Goal: Task Accomplishment & Management: Manage account settings

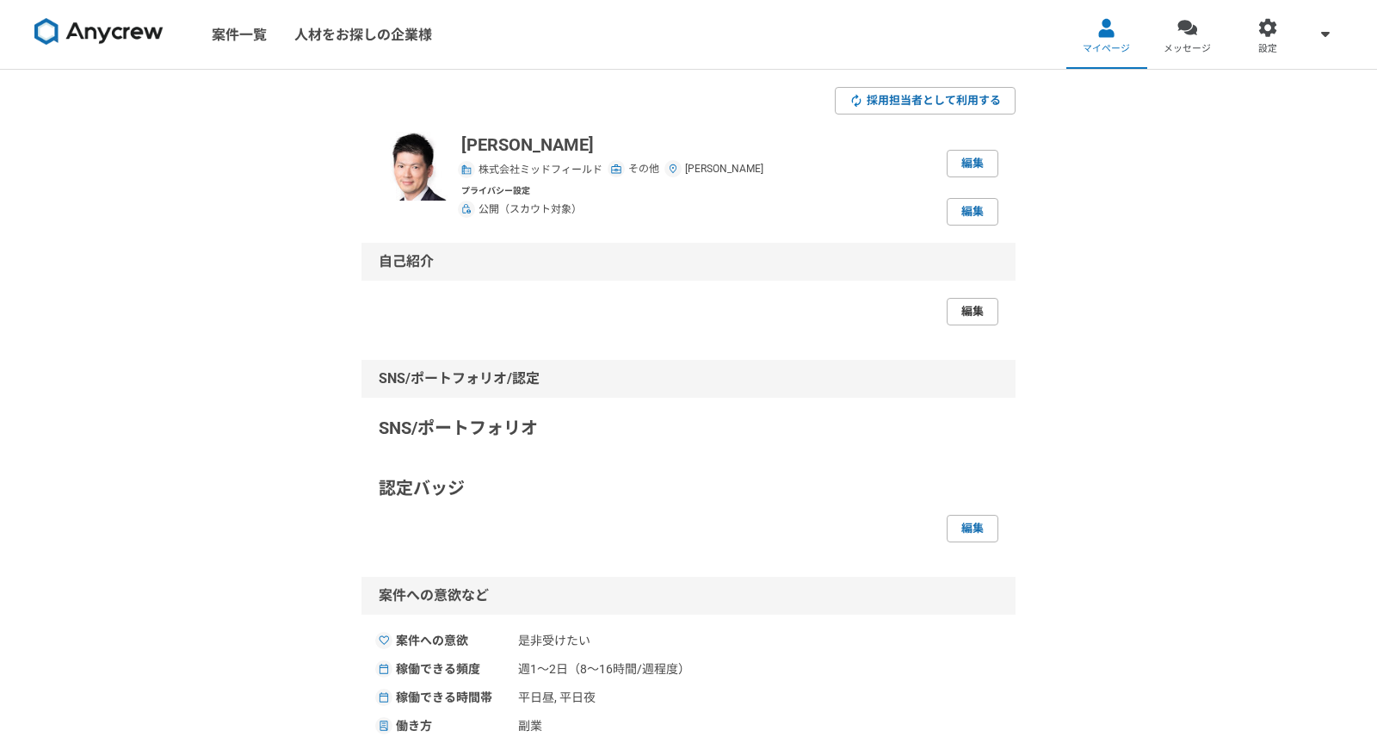
click at [962, 323] on link "編集" at bounding box center [973, 312] width 52 height 28
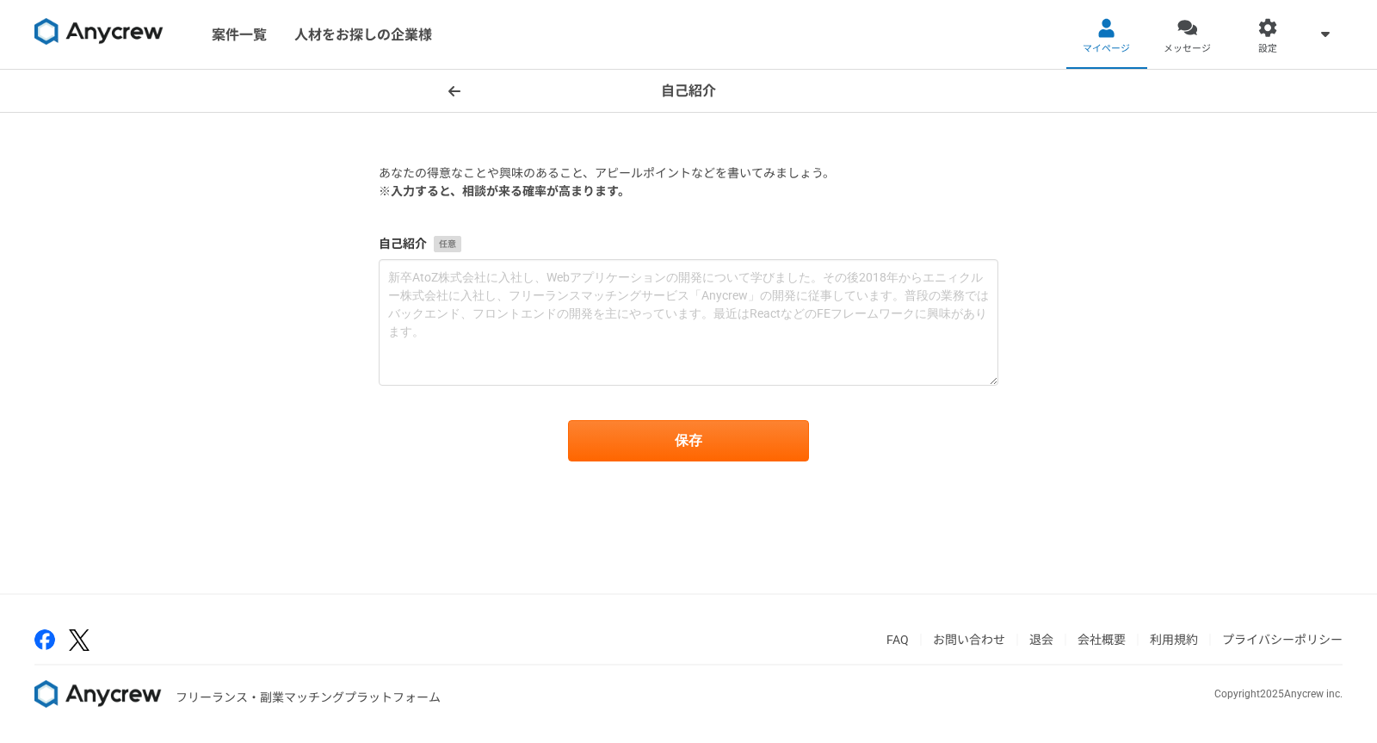
click at [447, 93] on span at bounding box center [454, 91] width 21 height 21
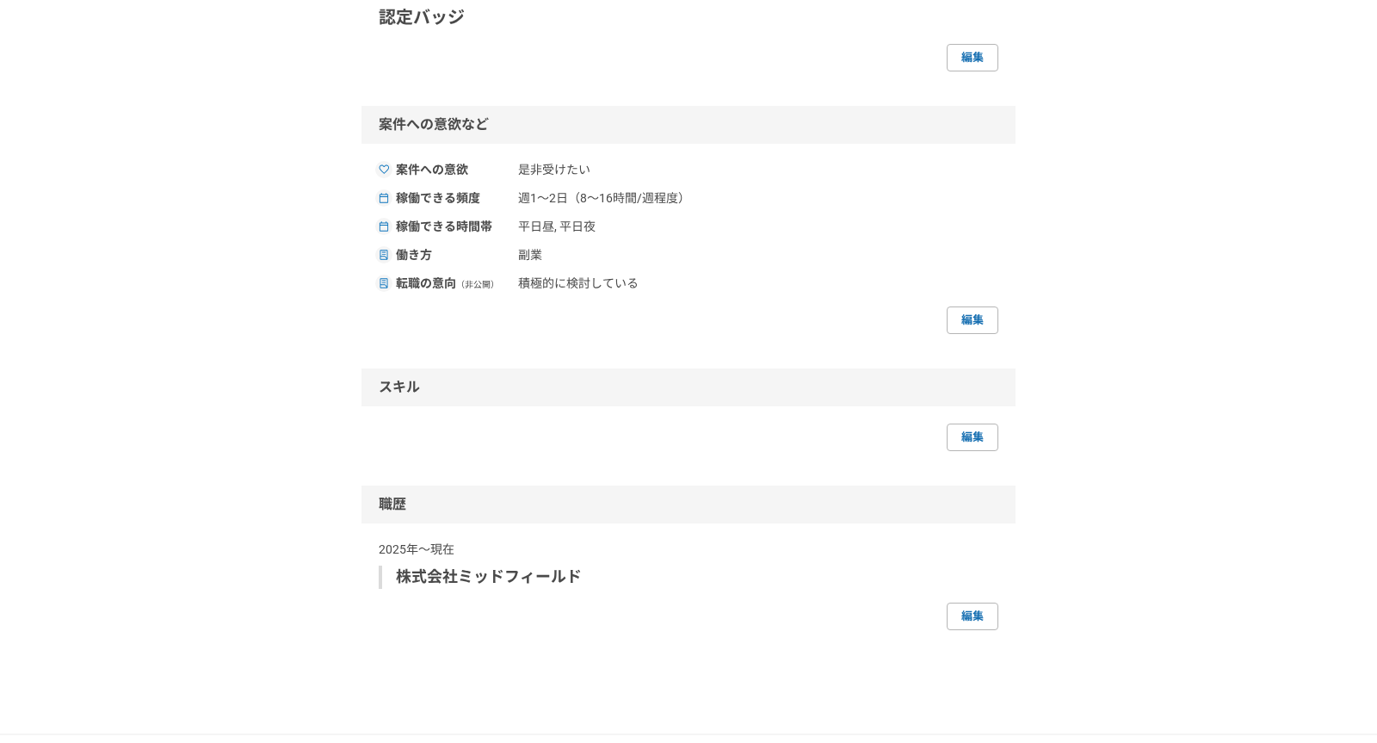
scroll to position [360, 0]
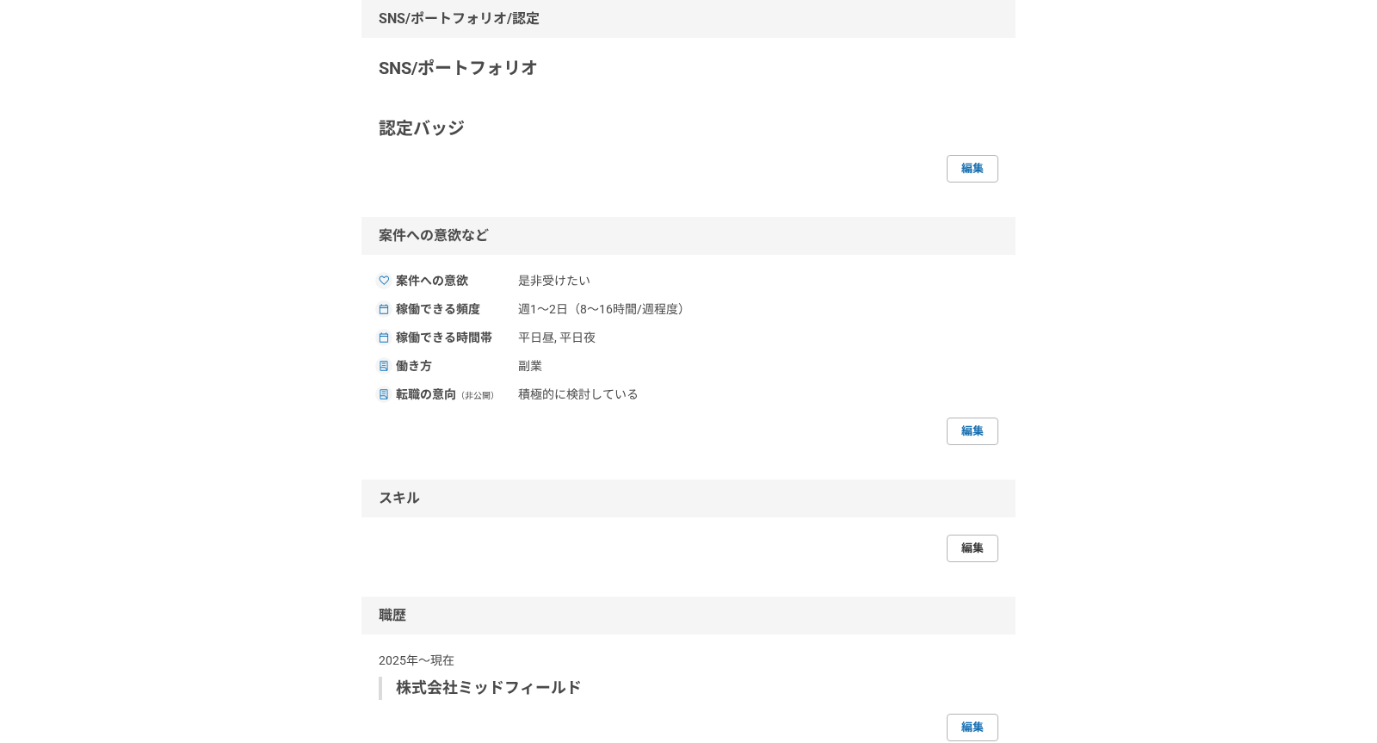
click at [991, 544] on link "編集" at bounding box center [973, 548] width 52 height 28
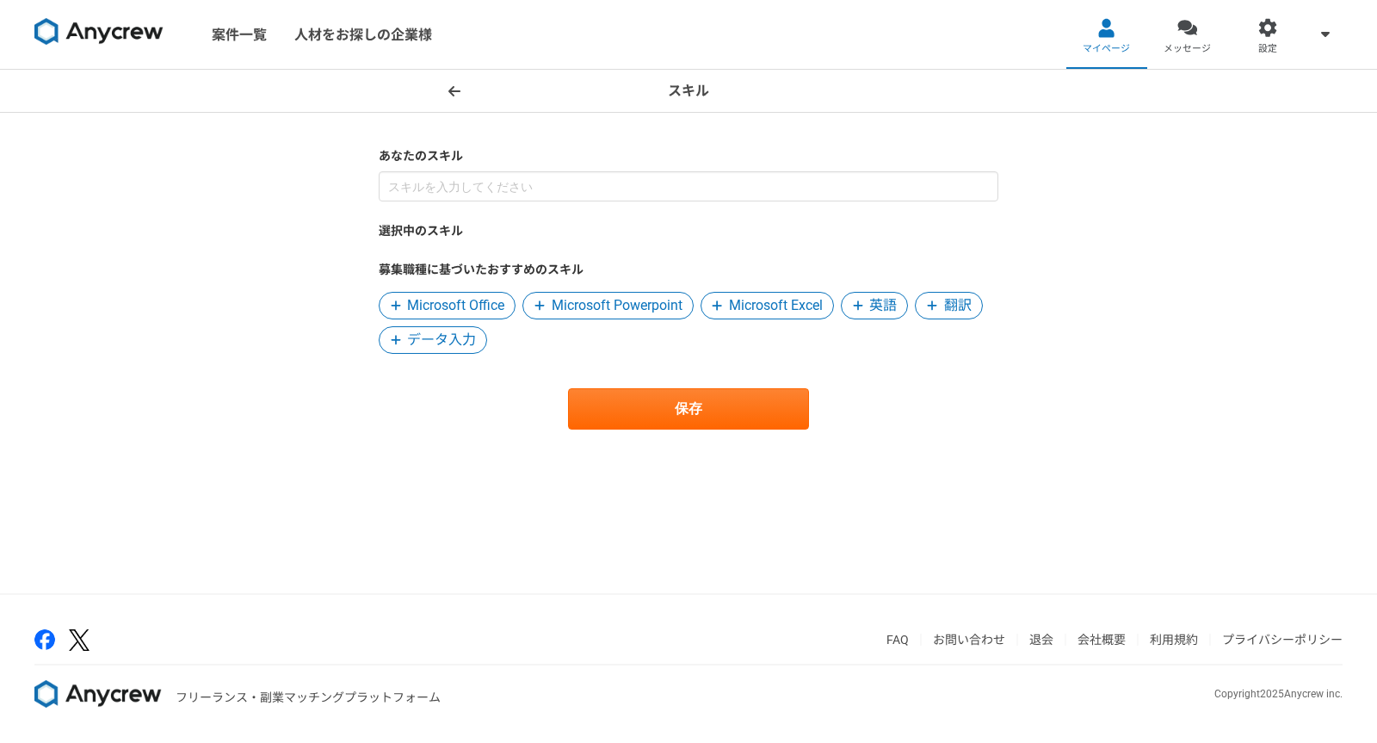
click at [428, 201] on div "選択中のスキル 募集職種に基づいたおすすめのスキル Microsoft Office Microsoft Powerpoint Microsoft Excel…" at bounding box center [689, 262] width 620 height 182
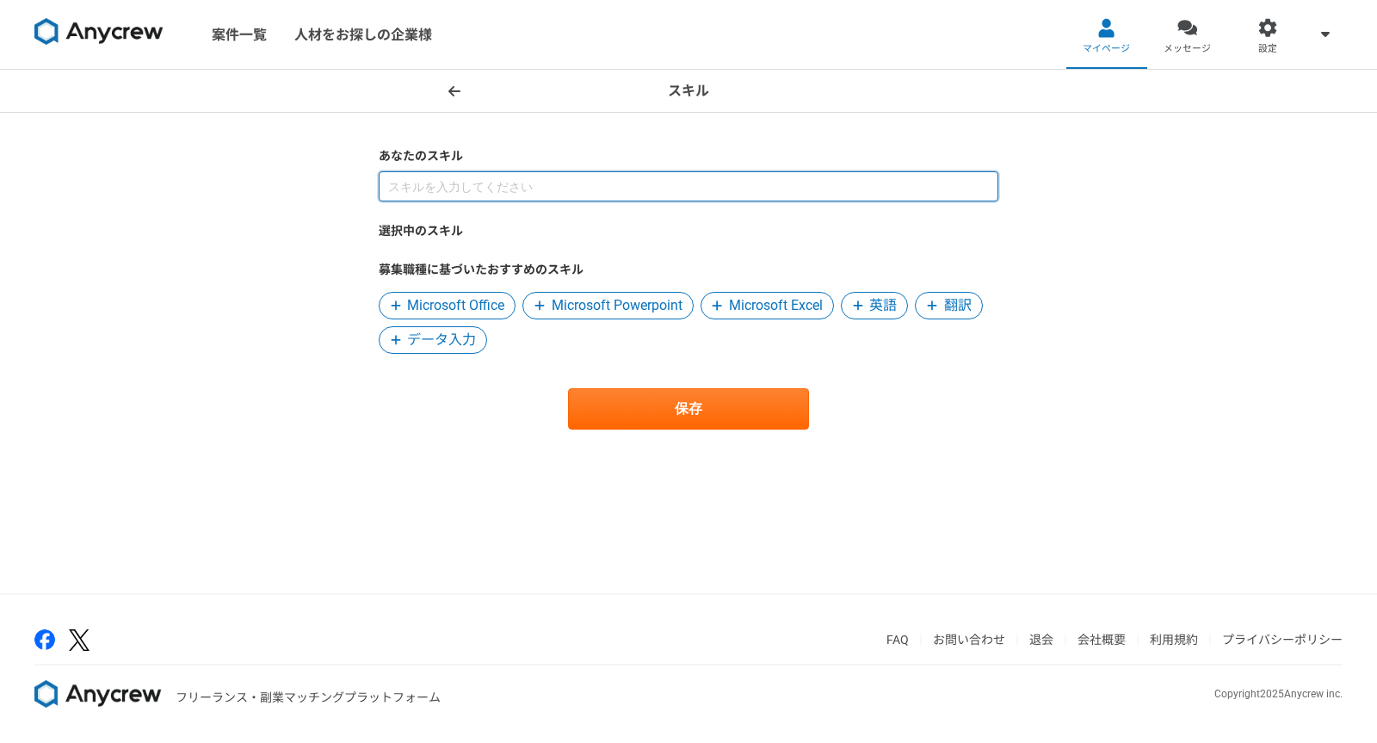
click at [424, 187] on input at bounding box center [689, 186] width 620 height 30
click at [505, 199] on input at bounding box center [689, 186] width 620 height 30
type input "経営"
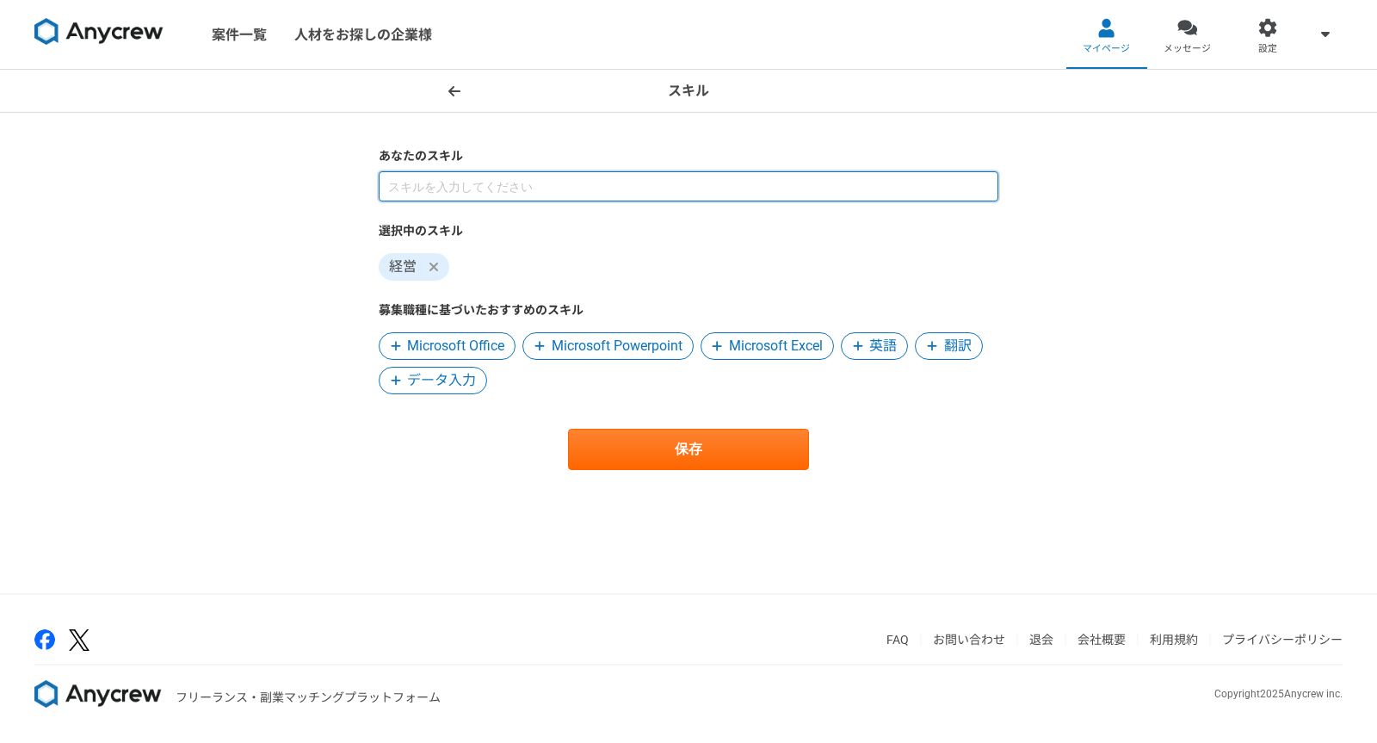
click at [475, 182] on input at bounding box center [689, 186] width 620 height 30
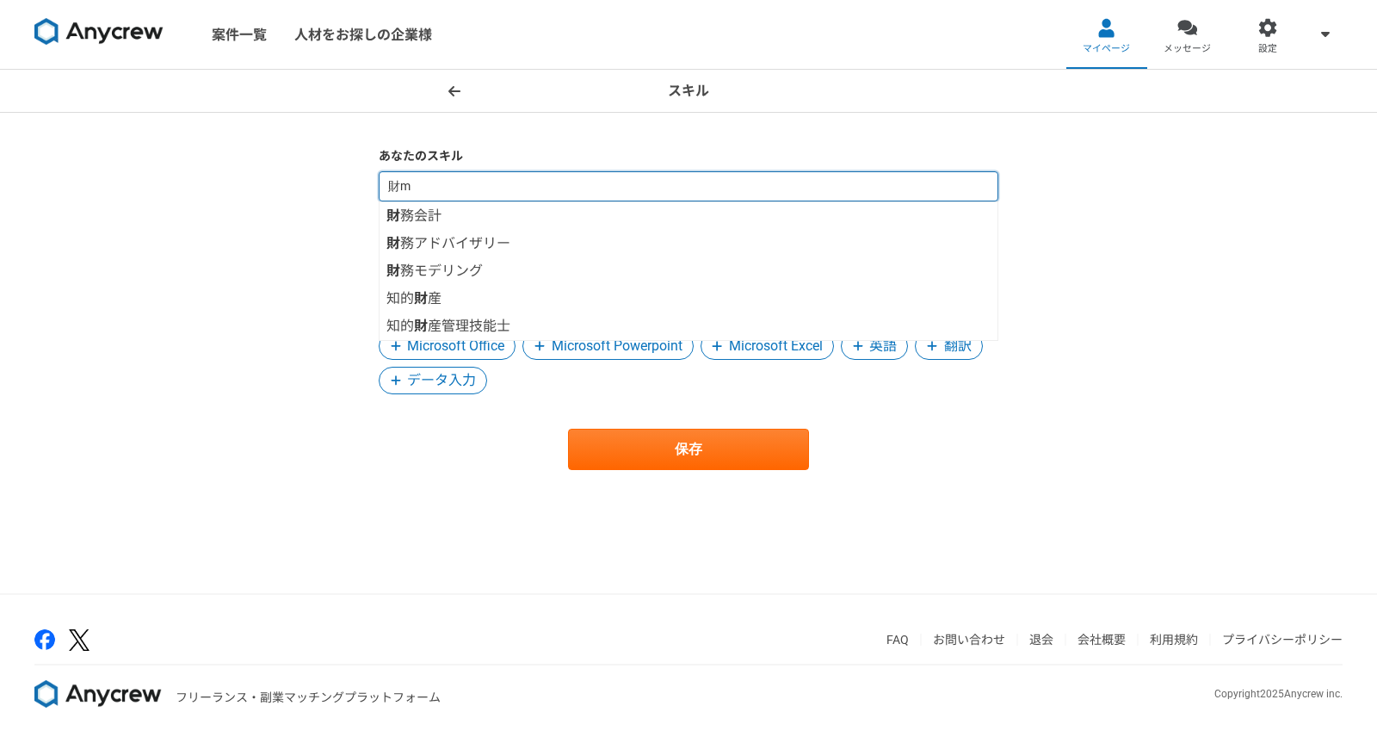
type input "財務"
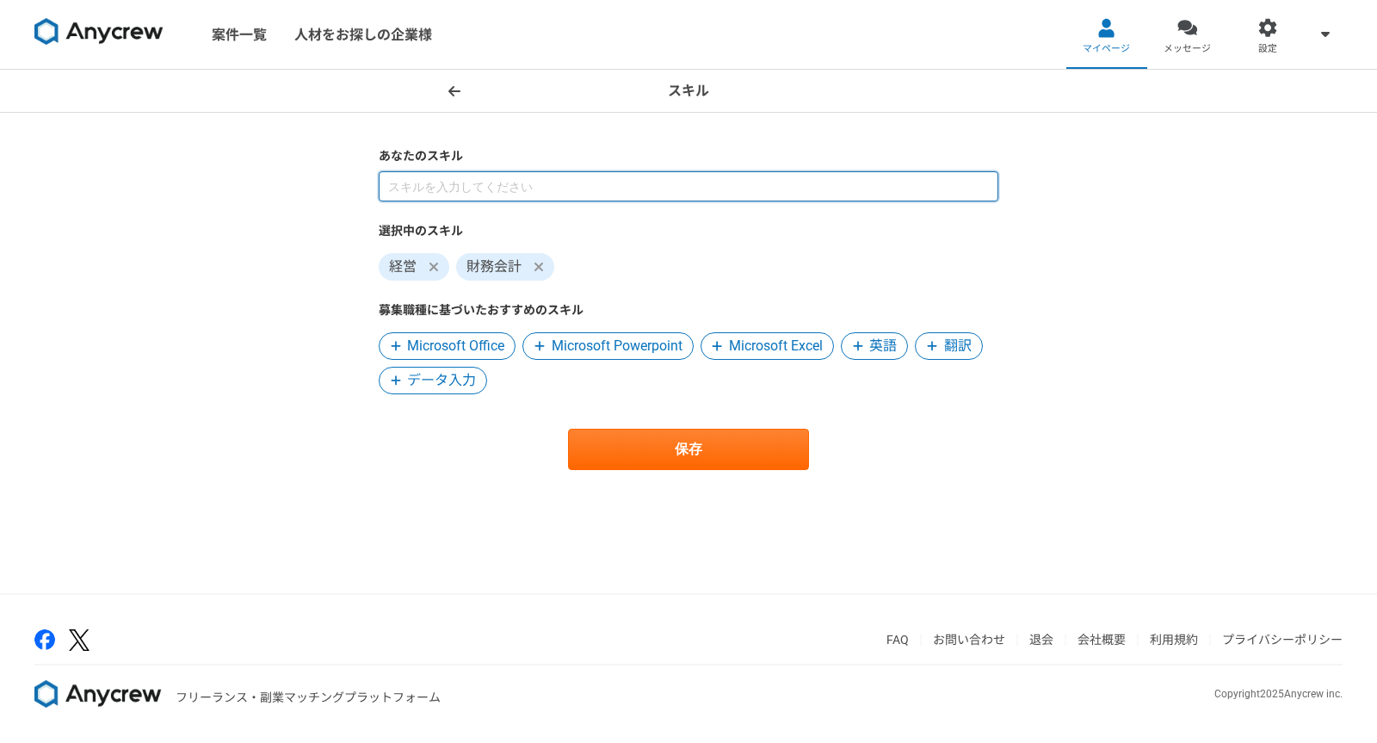
click at [434, 190] on input at bounding box center [689, 186] width 620 height 30
type input "海外"
click at [454, 194] on input at bounding box center [689, 186] width 620 height 30
type input "不動産"
click at [438, 195] on input at bounding box center [689, 186] width 620 height 30
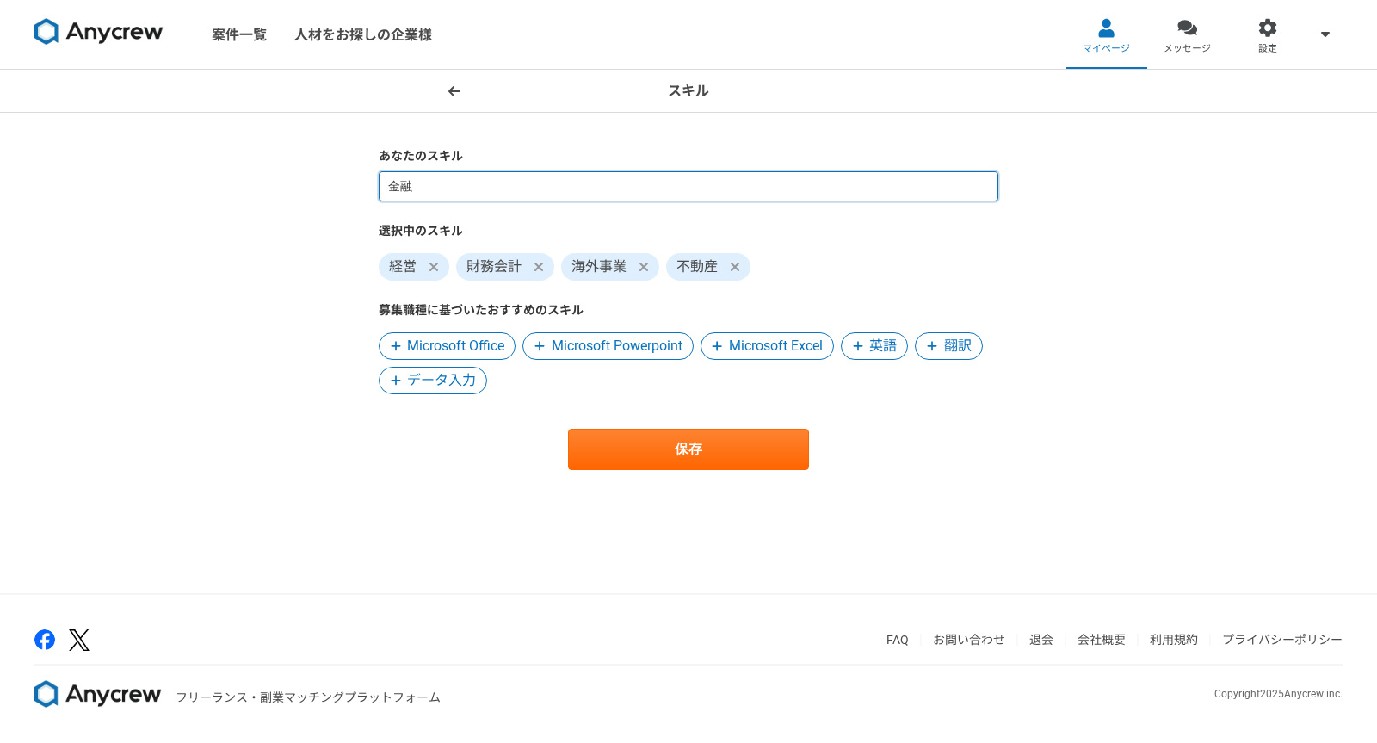
type input "金"
type input "経営管理"
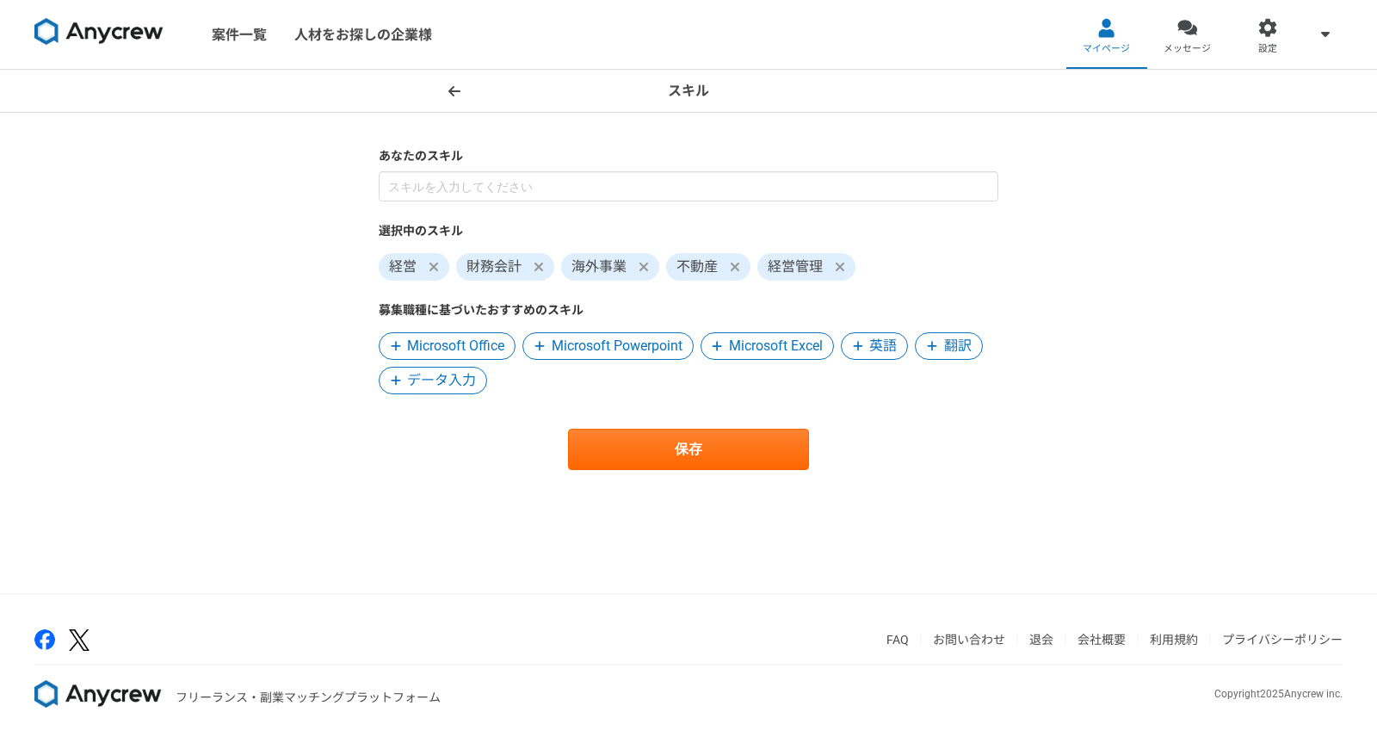
click at [471, 510] on main "あなたのスキル 選択中のスキル 経営 財務会計 海外事業 不動産 経営管理 募集職種に基づいたおすすめのスキル Microsoft Office Micros…" at bounding box center [688, 326] width 654 height 426
click at [629, 466] on button "保存" at bounding box center [688, 449] width 241 height 41
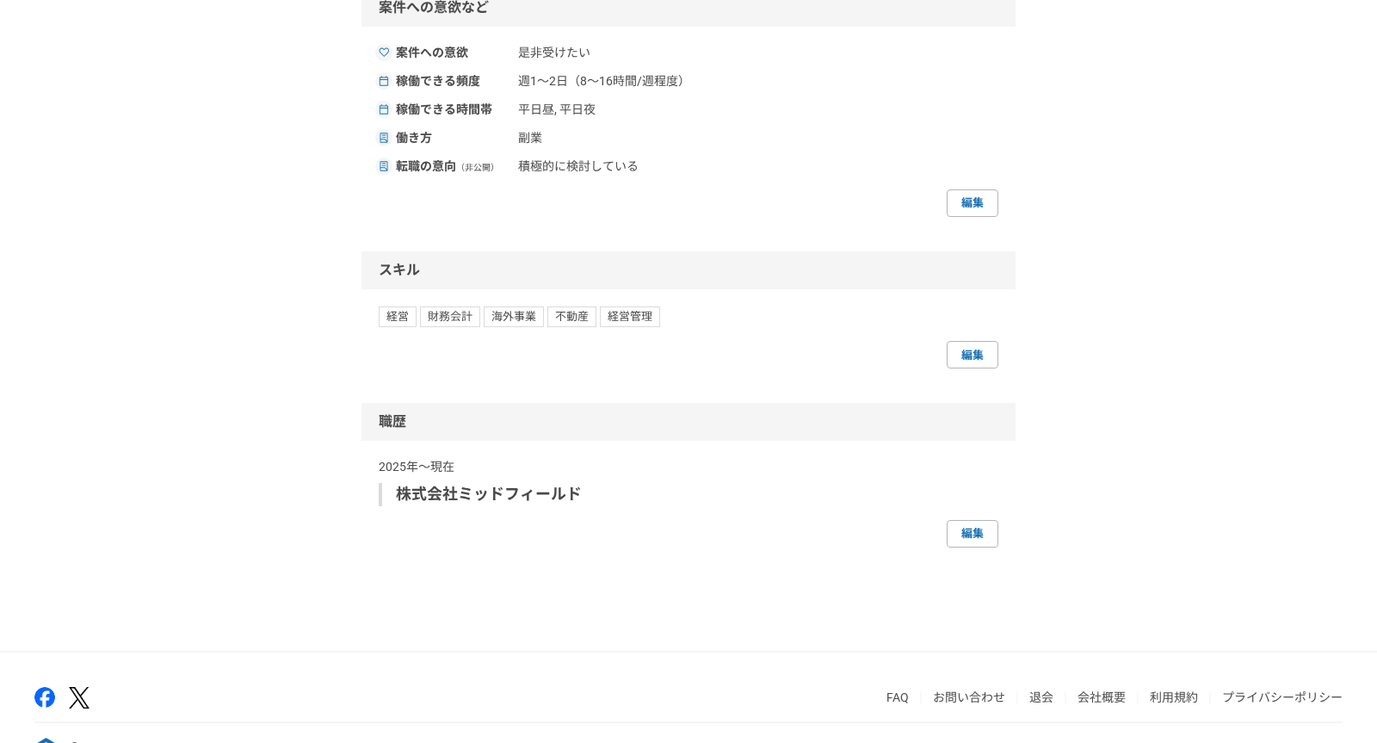
scroll to position [587, 0]
click at [974, 533] on link "編集" at bounding box center [973, 535] width 52 height 28
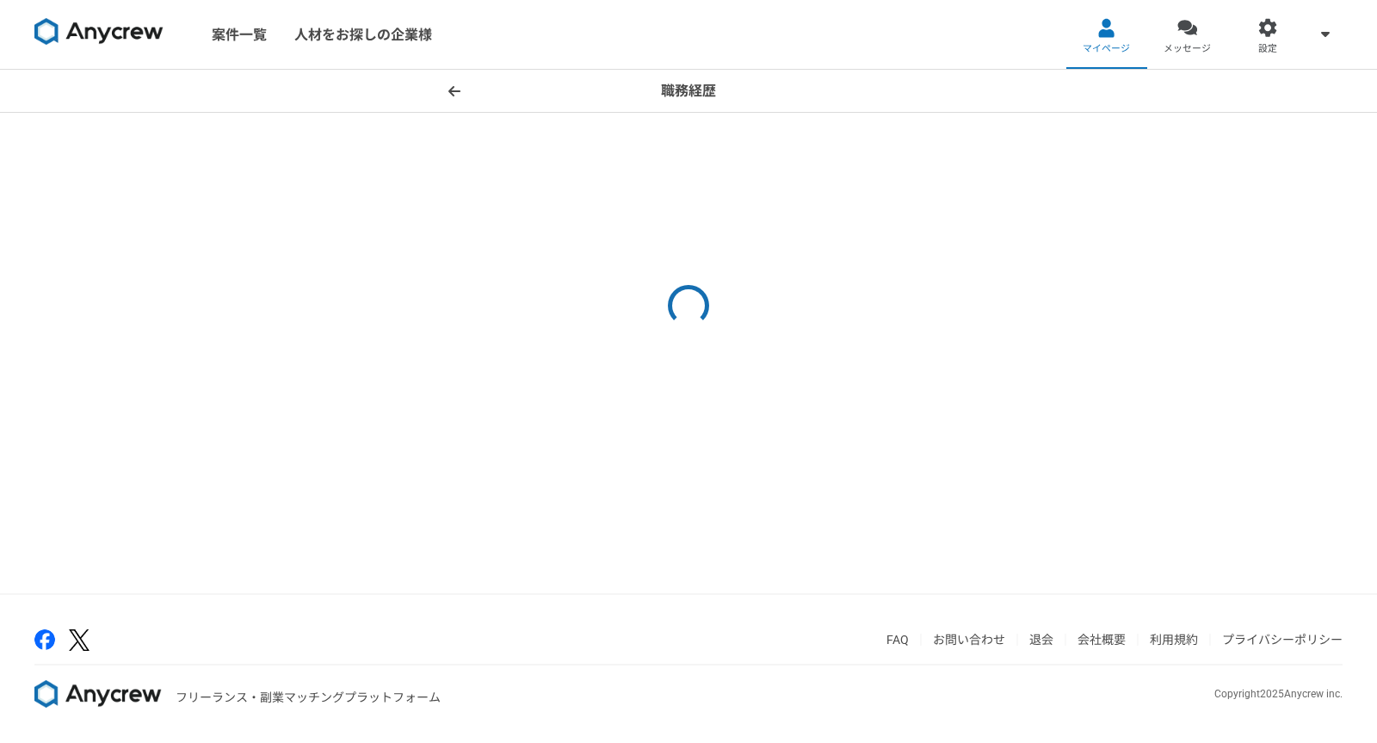
select select
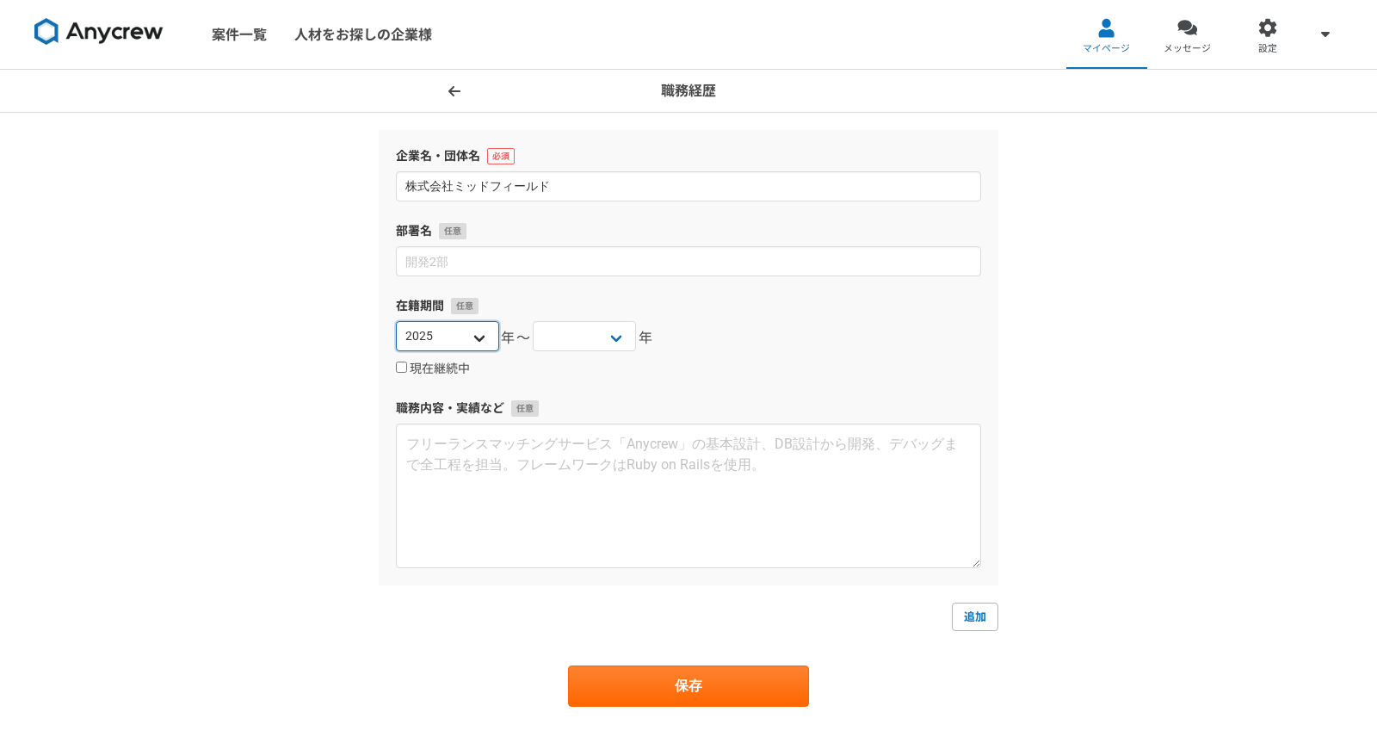
click at [470, 342] on select "[DATE] [DATE] [DATE] [DATE] [DATE] [DATE] [DATE] [DATE] [DATE] [DATE] [DATE] [D…" at bounding box center [447, 336] width 103 height 30
select select "2024"
click at [396, 321] on select "[DATE] [DATE] [DATE] [DATE] [DATE] [DATE] [DATE] [DATE] [DATE] [DATE] [DATE] [D…" at bounding box center [447, 336] width 103 height 30
click at [590, 344] on select "[DATE] [DATE] [DATE] [DATE] [DATE] [DATE] [DATE] [DATE] [DATE] [DATE] [DATE] [D…" at bounding box center [584, 336] width 103 height 30
click at [426, 370] on label "現在継続中" at bounding box center [433, 368] width 74 height 15
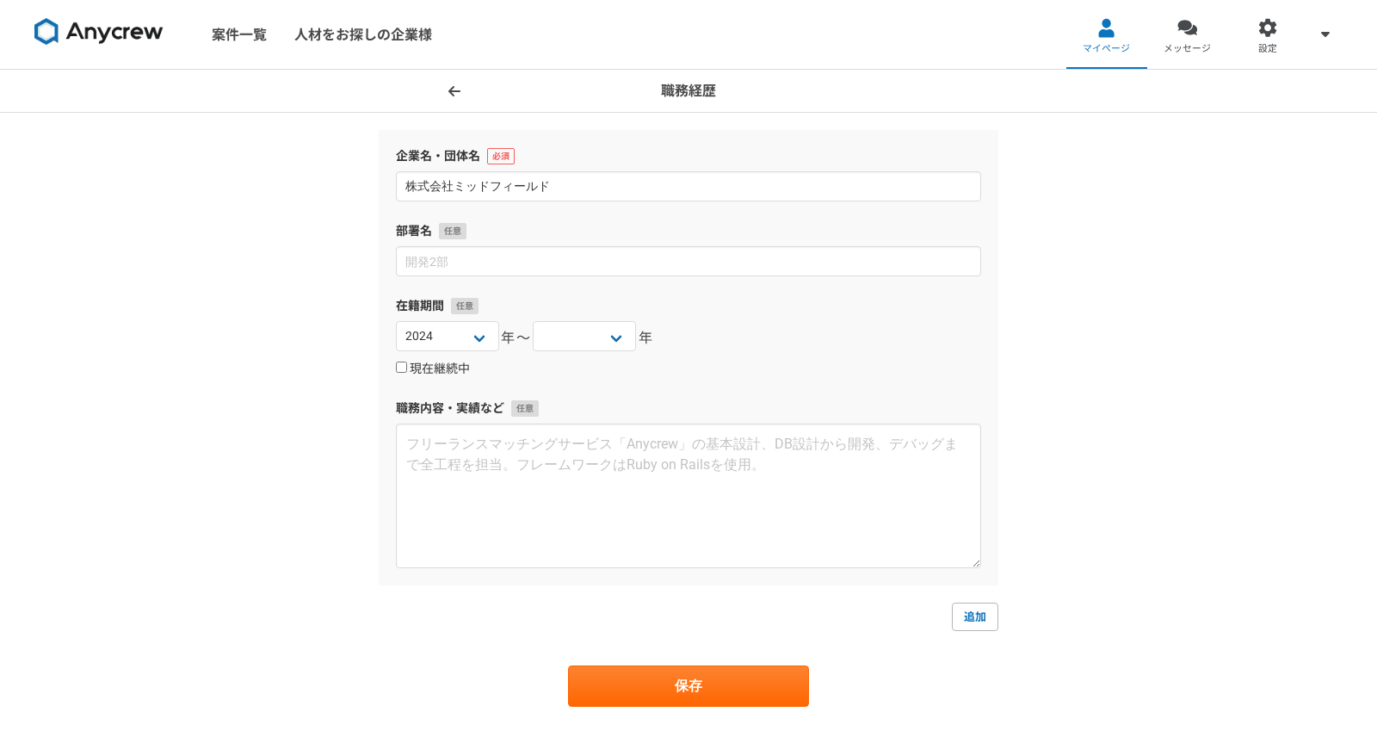
click at [407, 370] on input "現在継続中" at bounding box center [401, 366] width 11 height 11
checkbox input "true"
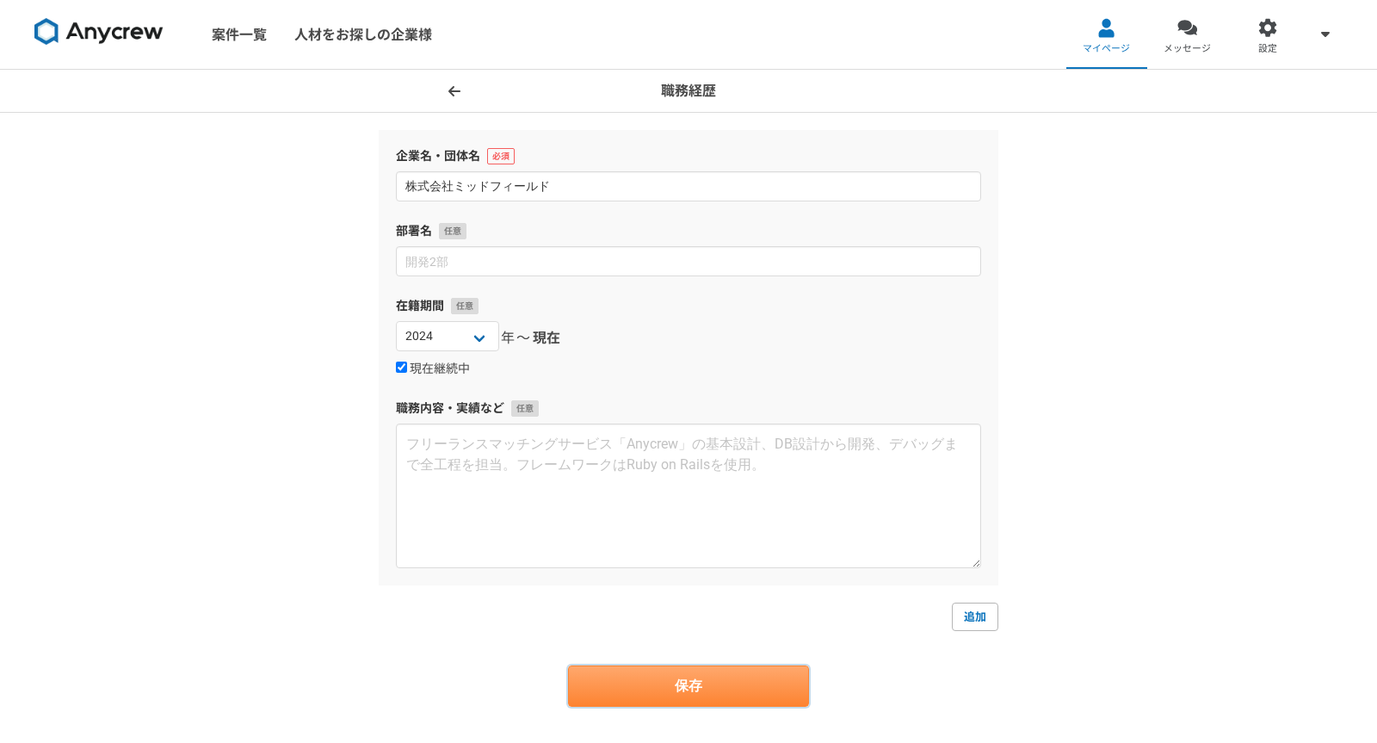
click at [670, 694] on button "保存" at bounding box center [688, 685] width 241 height 41
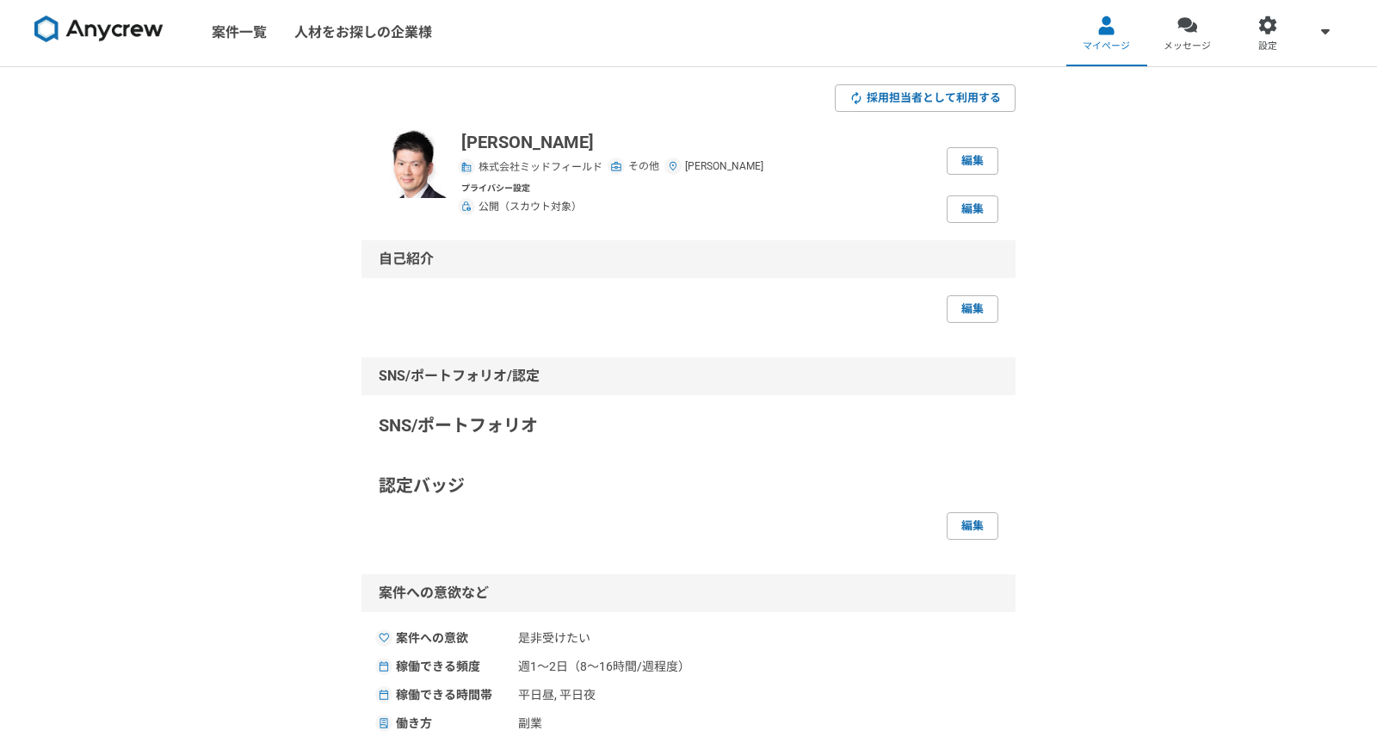
scroll to position [3, 0]
click at [641, 341] on section "採用担当者として利用する [PERSON_NAME] 株式会社ミッドフィールド その他 [PERSON_NAME] 編集 プライバシー設定 公開（スカウト対象…" at bounding box center [688, 607] width 654 height 1048
click at [1169, 30] on link "メッセージ" at bounding box center [1187, 31] width 81 height 69
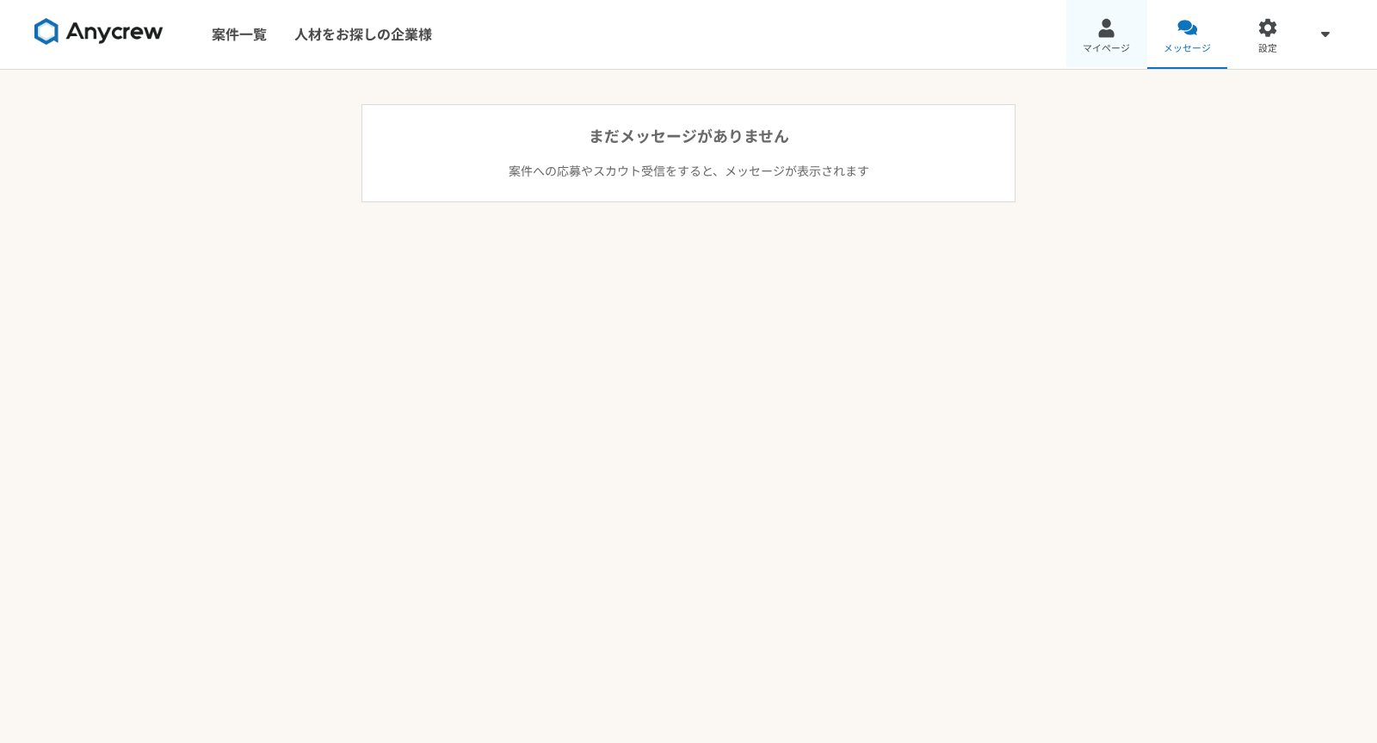
click at [1085, 29] on link "マイページ" at bounding box center [1106, 34] width 81 height 69
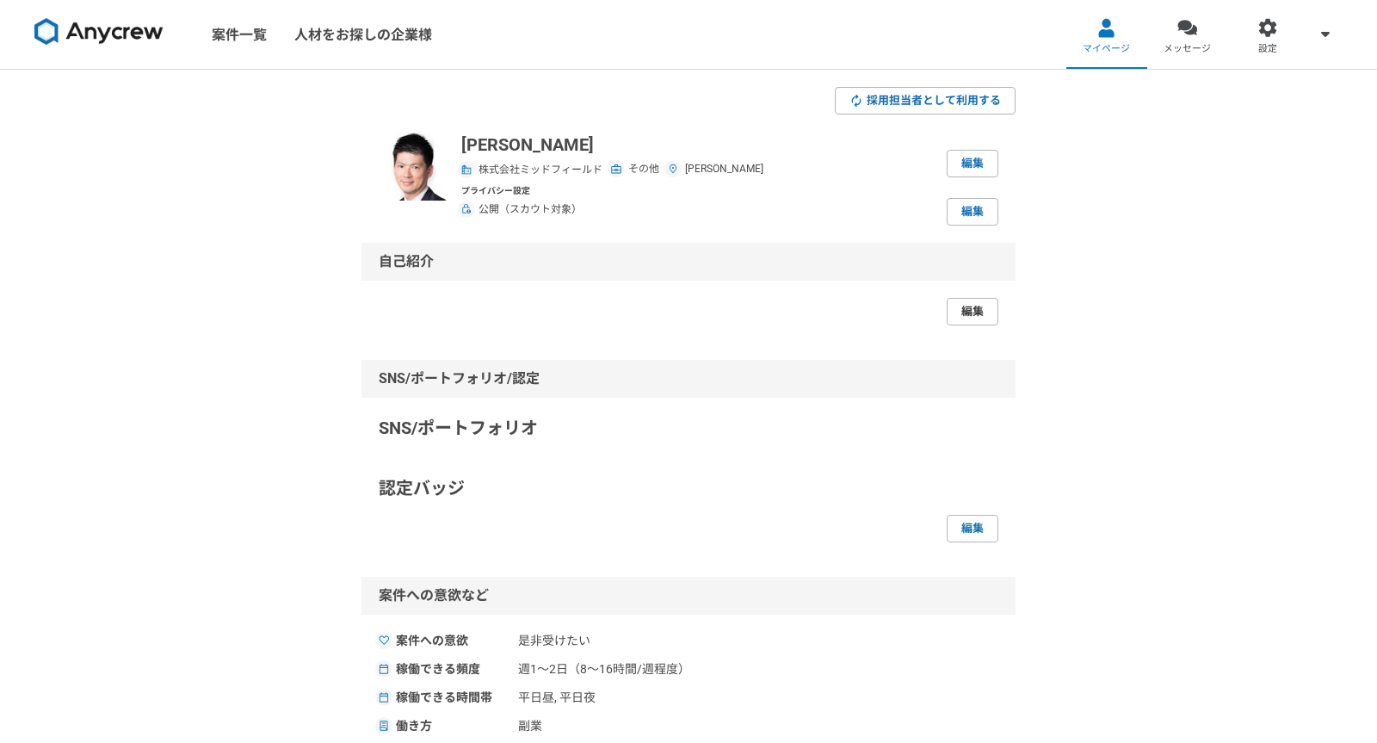
click at [972, 313] on link "編集" at bounding box center [973, 312] width 52 height 28
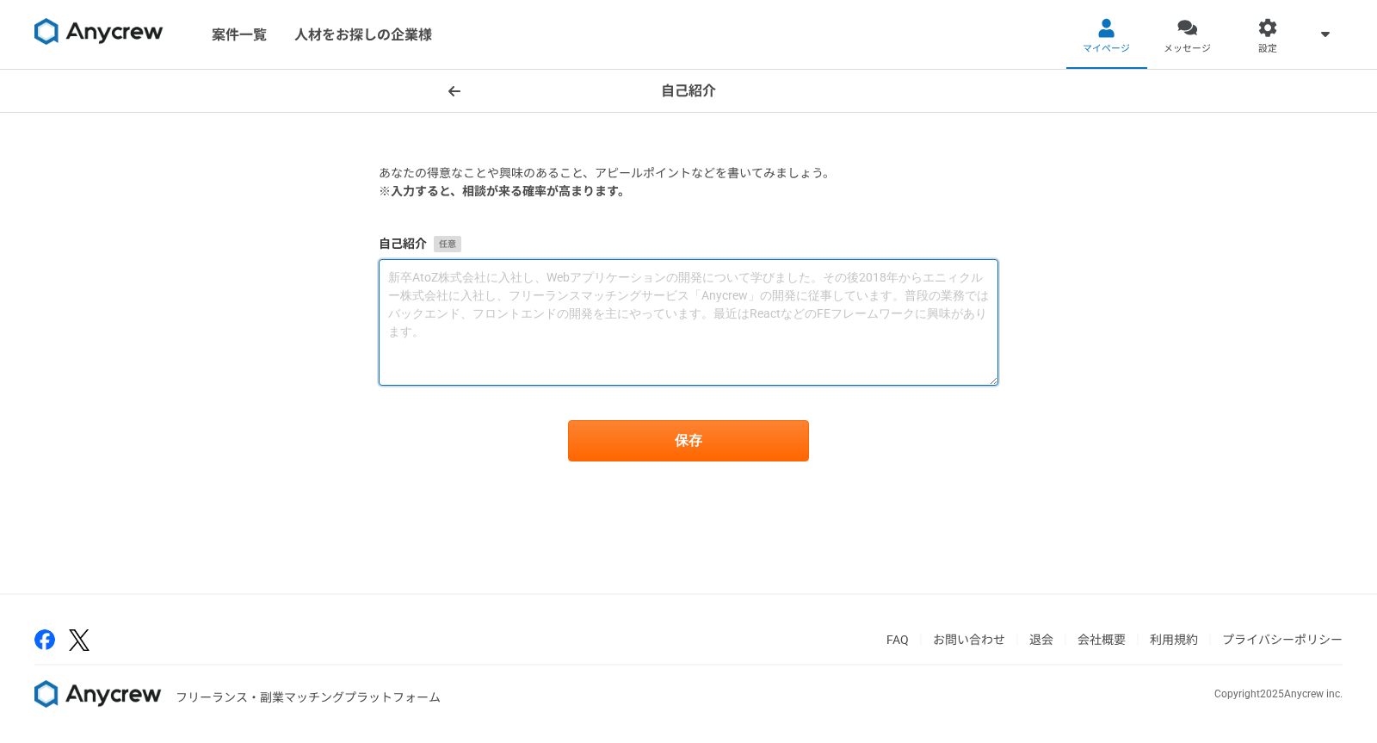
click at [525, 345] on textarea at bounding box center [689, 322] width 620 height 127
paste textarea "新卒で大手金融機関に入社、不動産証券化ビジネスを含むストラクチャードファイナンス業務で、国内外の投融資プロジェクトに従事した後、海外事業を手がける不動産企業へ…"
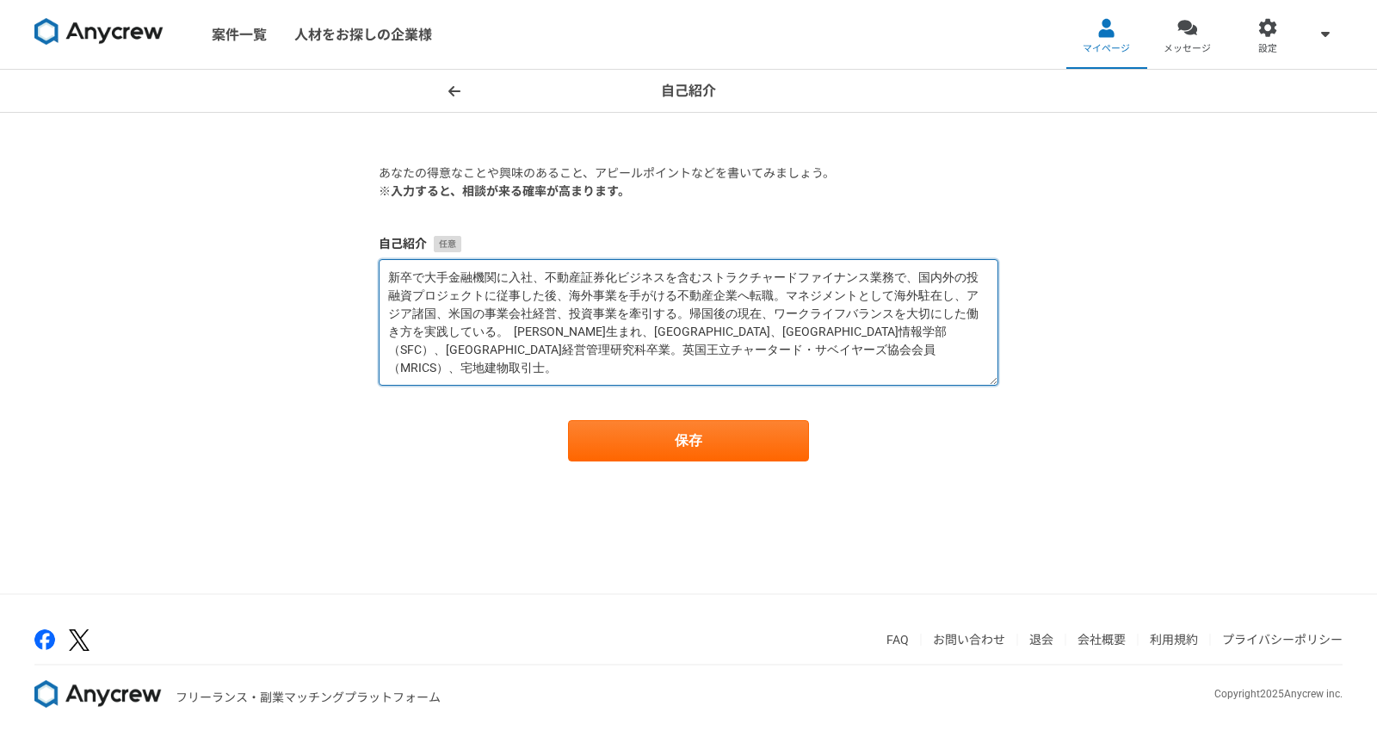
drag, startPoint x: 660, startPoint y: 312, endPoint x: 469, endPoint y: 336, distance: 192.6
click at [469, 336] on textarea "新卒で大手金融機関に入社、不動産証券化ビジネスを含むストラクチャードファイナンス業務で、国内外の投融資プロジェクトに従事した後、海外事業を手がける不動産企業へ…" at bounding box center [689, 322] width 620 height 127
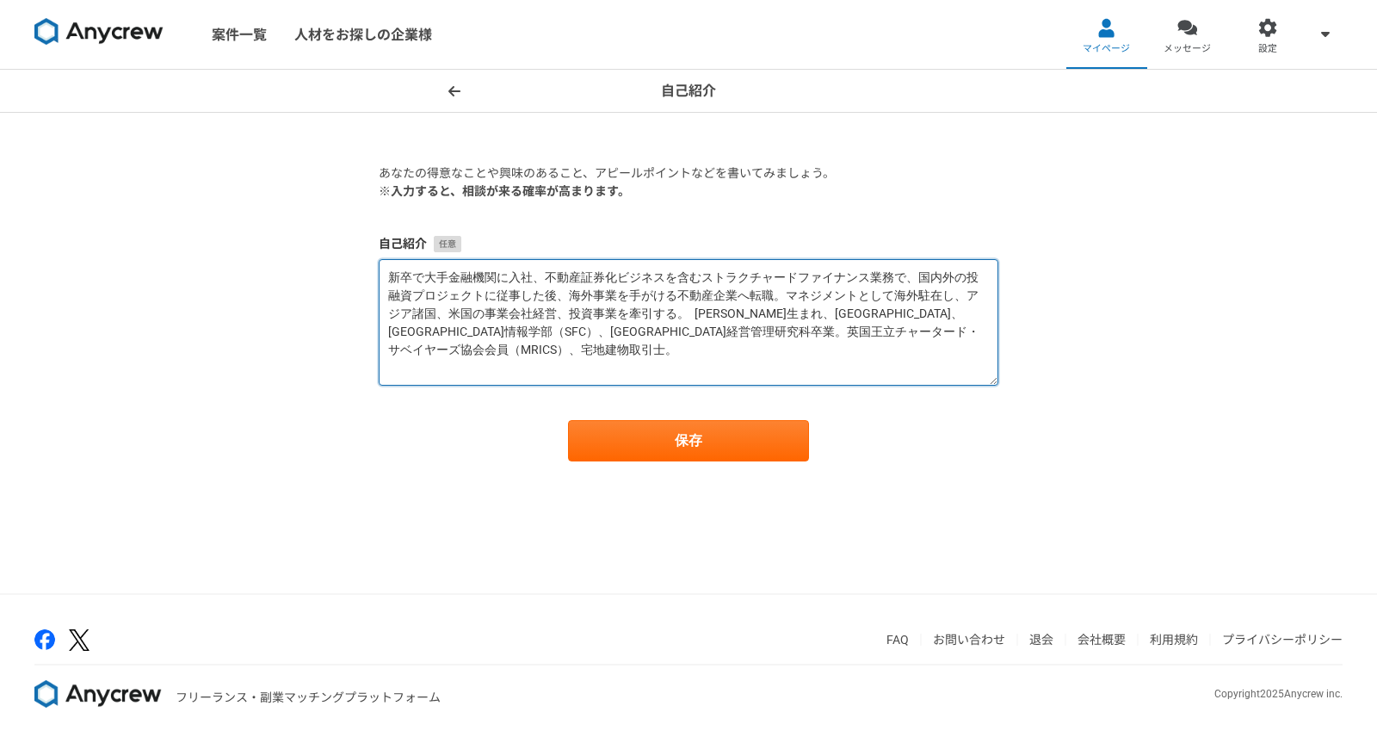
click at [658, 314] on textarea "新卒で大手金融機関に入社、不動産証券化ビジネスを含むストラクチャードファイナンス業務で、国内外の投融資プロジェクトに従事した後、海外事業を手がける不動産企業へ…" at bounding box center [689, 322] width 620 height 127
paste textarea "[GEOGRAPHIC_DATA]、米国・[GEOGRAPHIC_DATA]に約7年居住。"
click at [633, 332] on textarea "新卒で大手金融機関に入社、不動産証券化ビジネスを含むストラクチャードファイナンス業務で、国内外の投融資プロジェクトに従事した後、海外事業を手がける不動産企業へ…" at bounding box center [689, 322] width 620 height 127
click at [482, 317] on textarea "新卒で大手金融機関に入社、不動産証券化ビジネスを含むストラクチャードファイナンス業務で、国内外の投融資プロジェクトに従事した後、海外事業を手がける不動産企業へ…" at bounding box center [689, 322] width 620 height 127
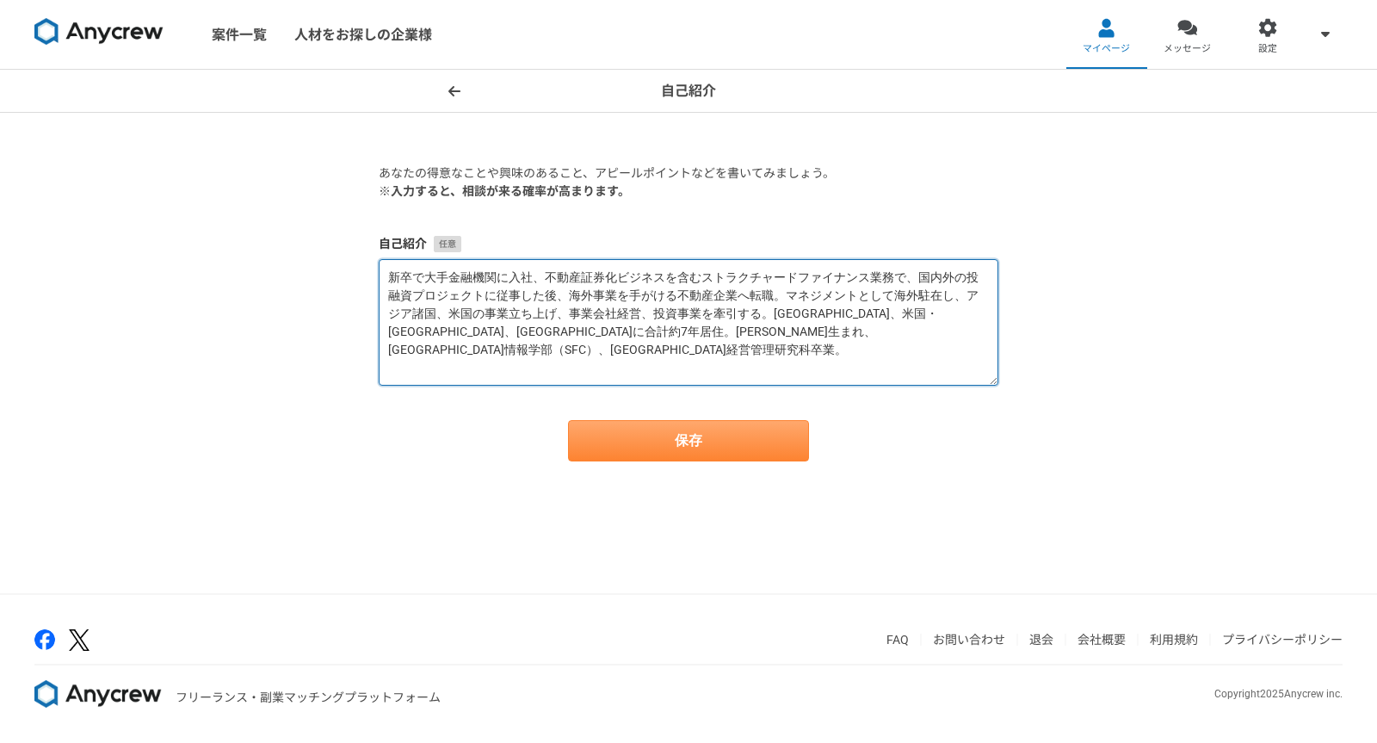
type textarea "新卒で大手金融機関に入社、不動産証券化ビジネスを含むストラクチャードファイナンス業務で、国内外の投融資プロジェクトに従事した後、海外事業を手がける不動産企業へ…"
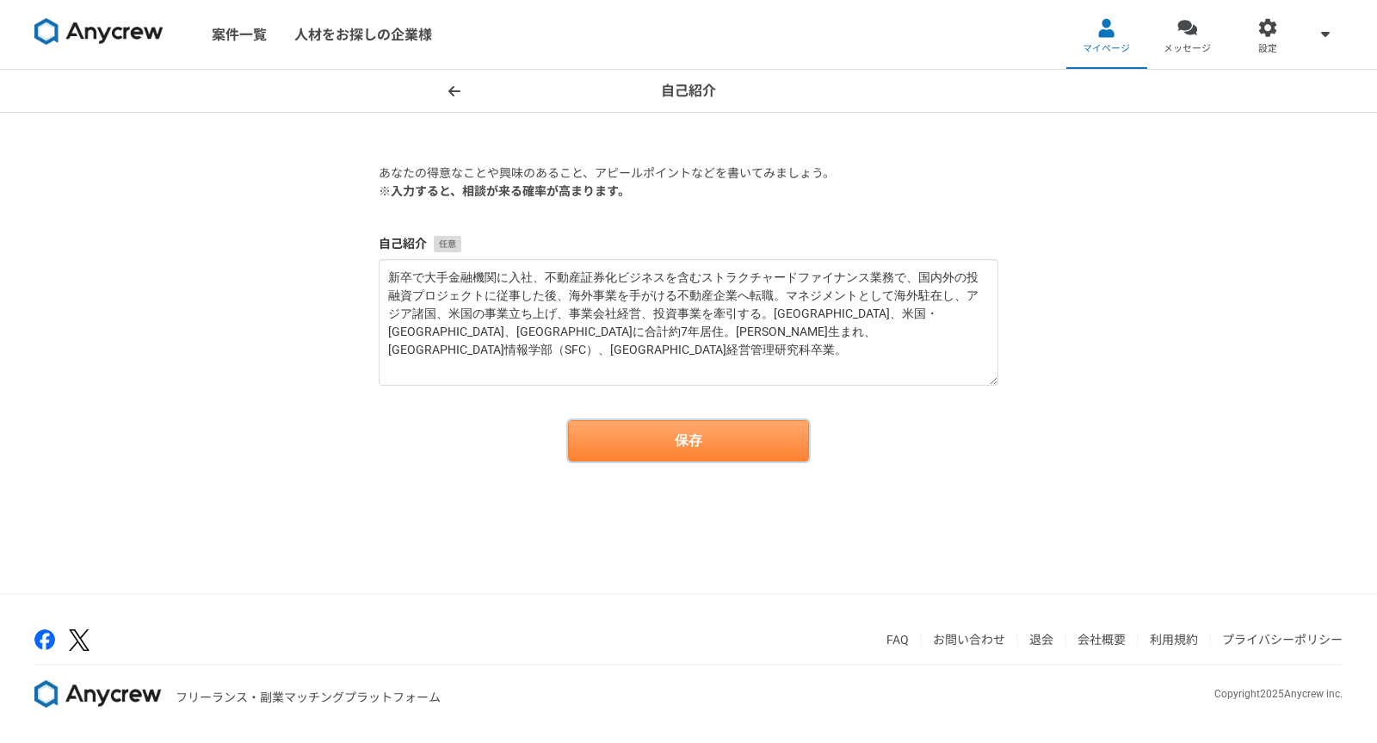
click at [683, 446] on button "保存" at bounding box center [688, 440] width 241 height 41
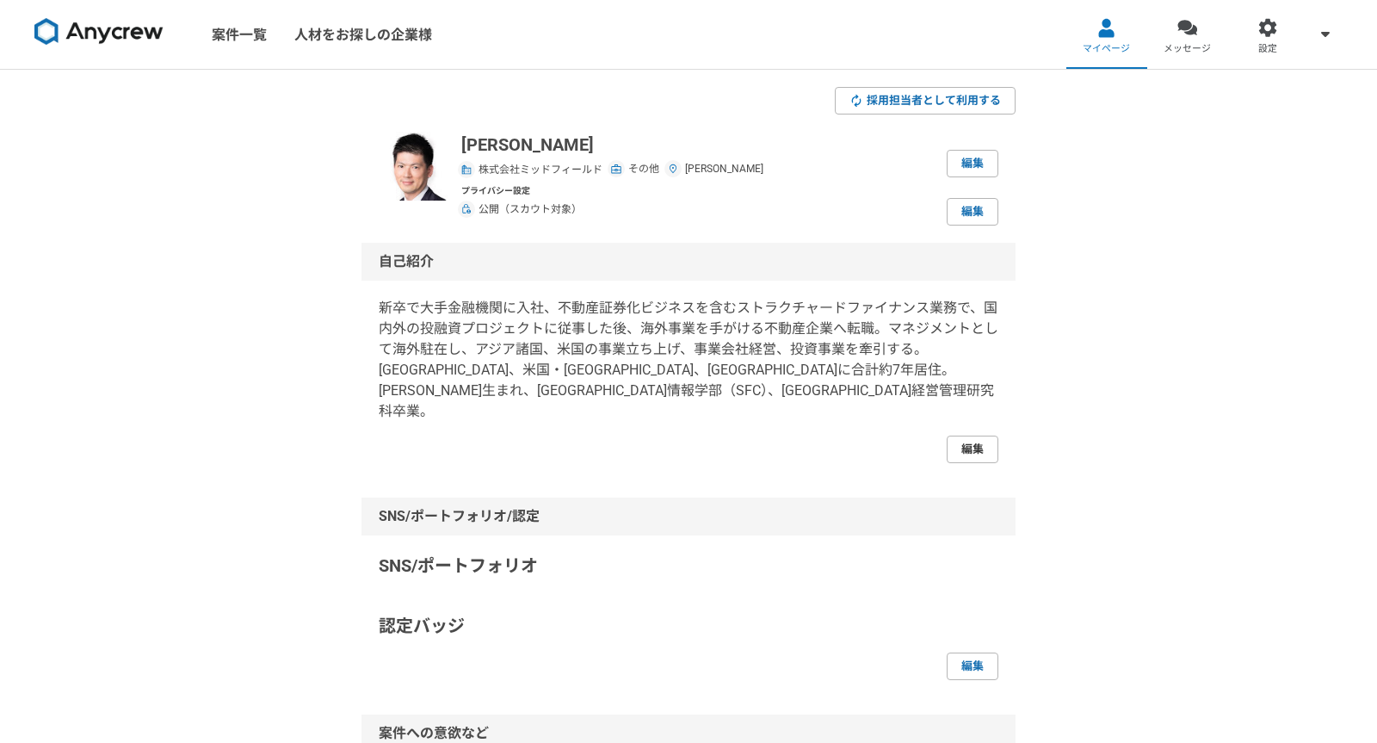
click at [967, 435] on link "編集" at bounding box center [973, 449] width 52 height 28
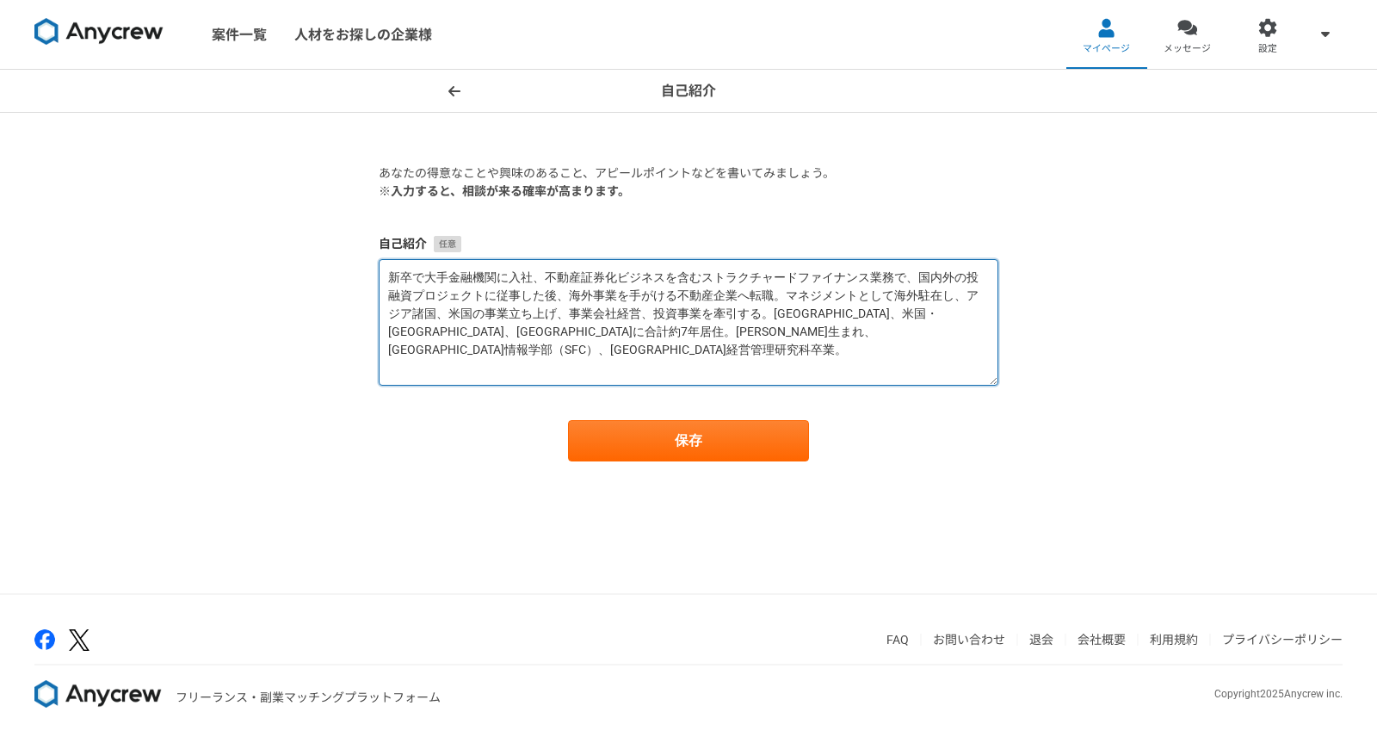
click at [633, 322] on textarea "新卒で大手金融機関に入社、不動産証券化ビジネスを含むストラクチャードファイナンス業務で、国内外の投融資プロジェクトに従事した後、海外事業を手がける不動産企業へ…" at bounding box center [689, 322] width 620 height 127
click at [463, 330] on textarea "新卒で大手金融機関に入社、不動産証券化ビジネスを含むストラクチャードファイナンス業務で、国内外の投融資プロジェクトに従事した後、海外事業を手がける不動産企業へ…" at bounding box center [689, 322] width 620 height 127
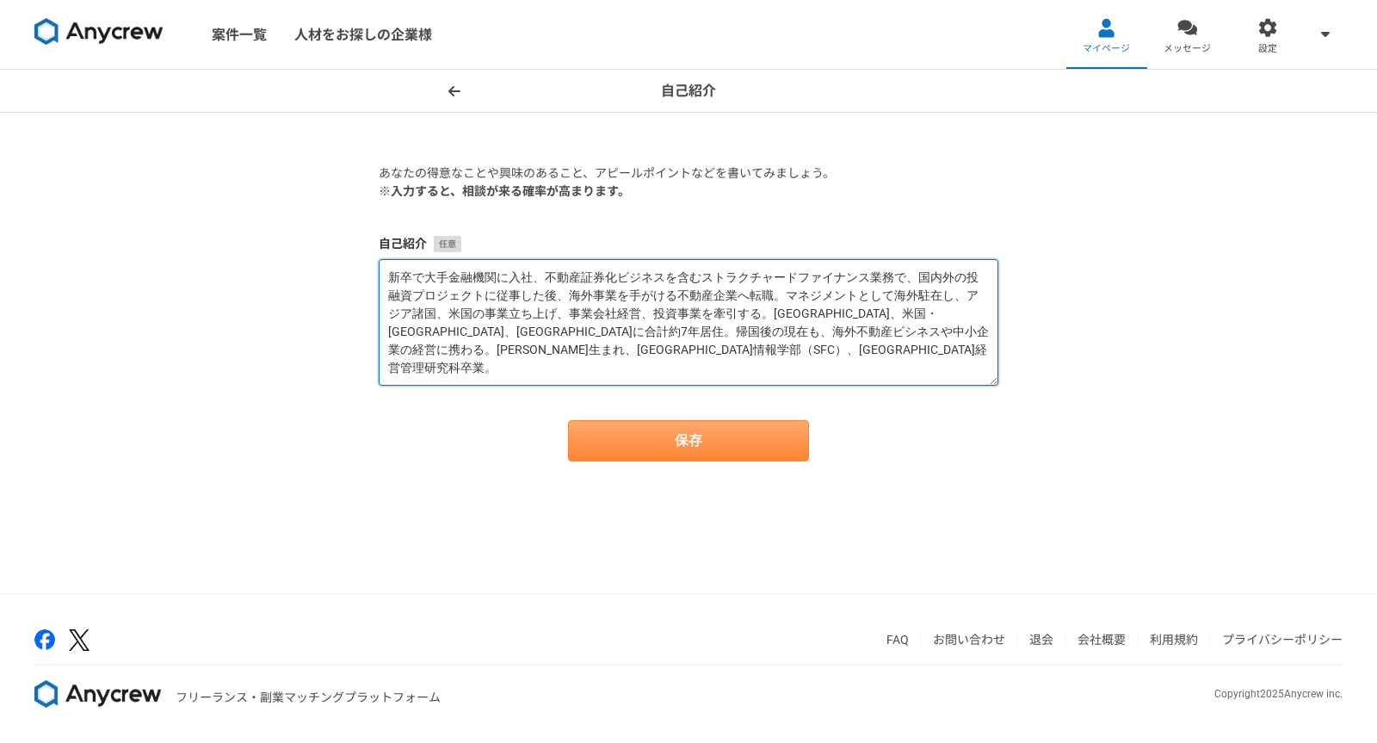
type textarea "新卒で大手金融機関に入社、不動産証券化ビジネスを含むストラクチャードファイナンス業務で、国内外の投融資プロジェクトに従事した後、海外事業を手がける不動産企業へ…"
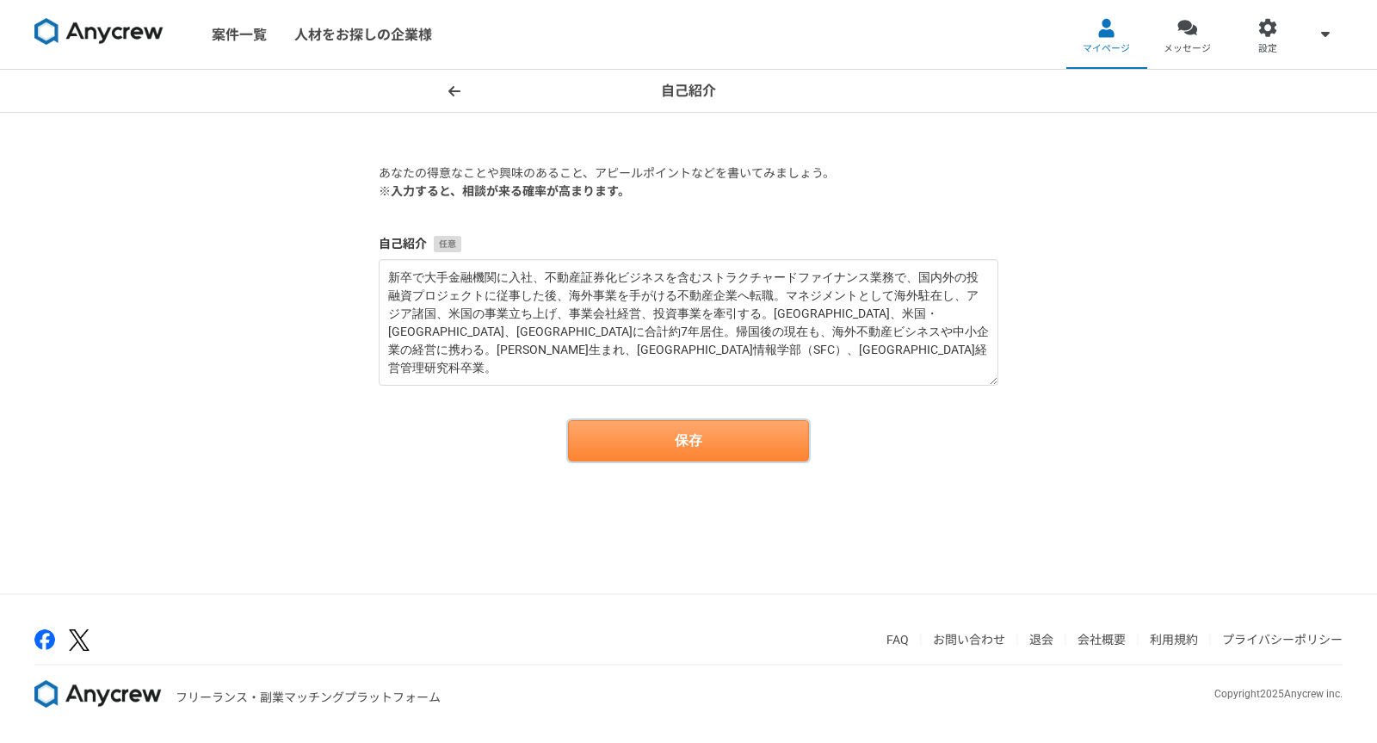
click at [673, 444] on button "保存" at bounding box center [688, 440] width 241 height 41
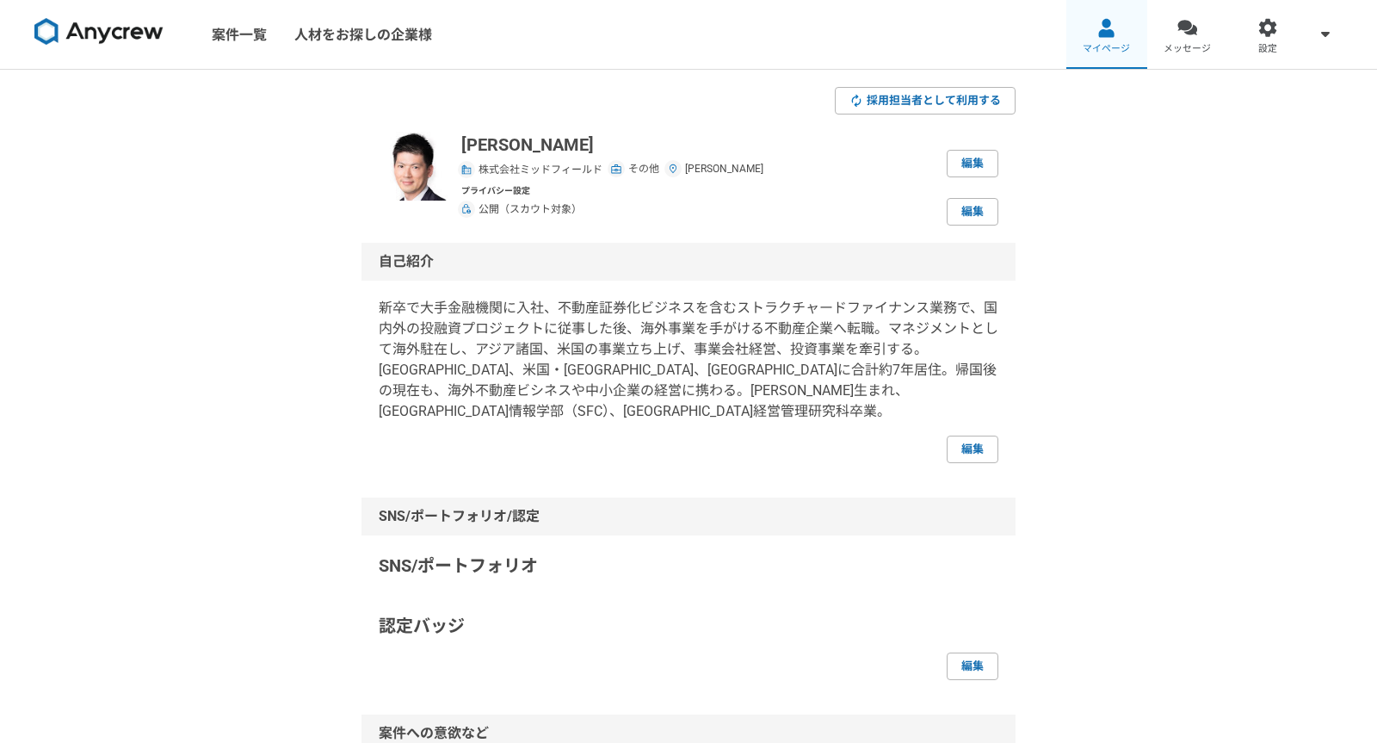
click at [1114, 26] on div at bounding box center [1106, 28] width 20 height 20
click at [1170, 40] on link "メッセージ" at bounding box center [1187, 34] width 81 height 69
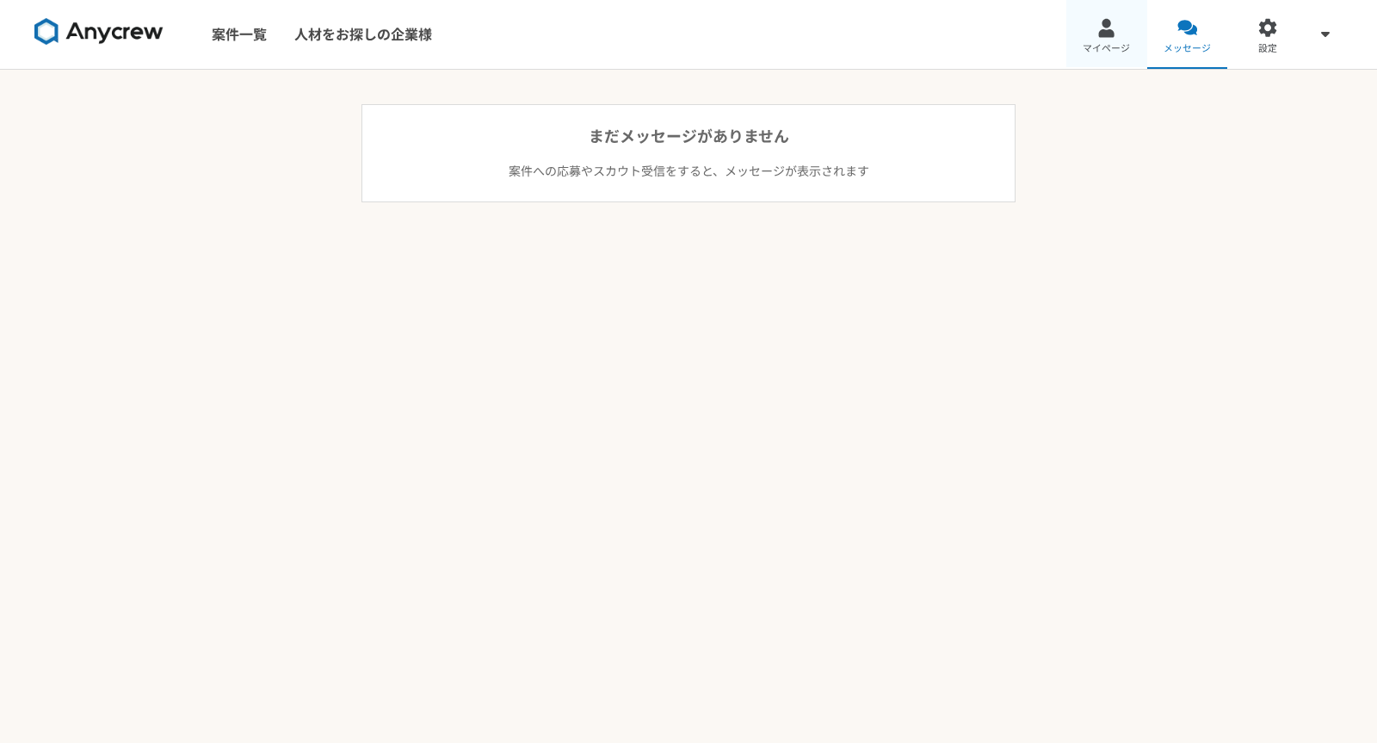
click at [1120, 28] on link "マイページ" at bounding box center [1106, 34] width 81 height 69
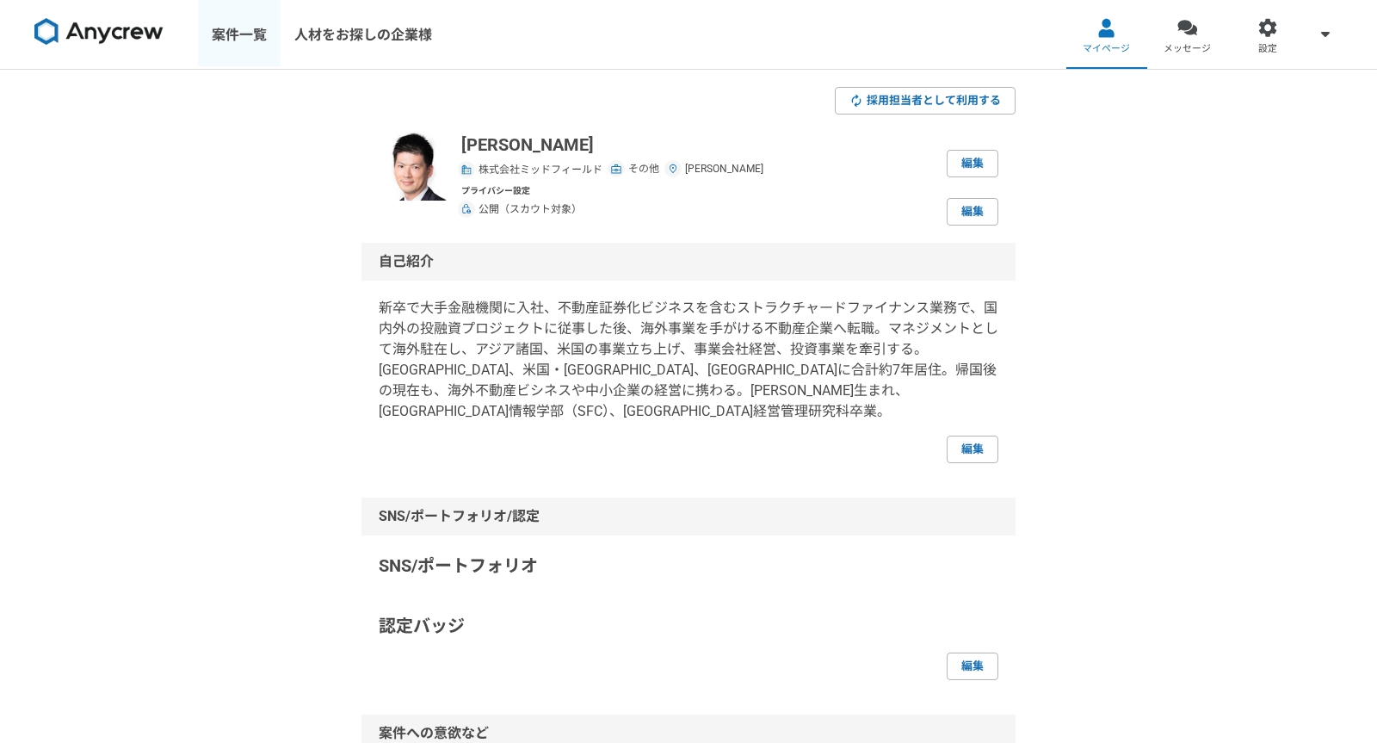
click at [232, 24] on link "案件一覧" at bounding box center [239, 34] width 83 height 69
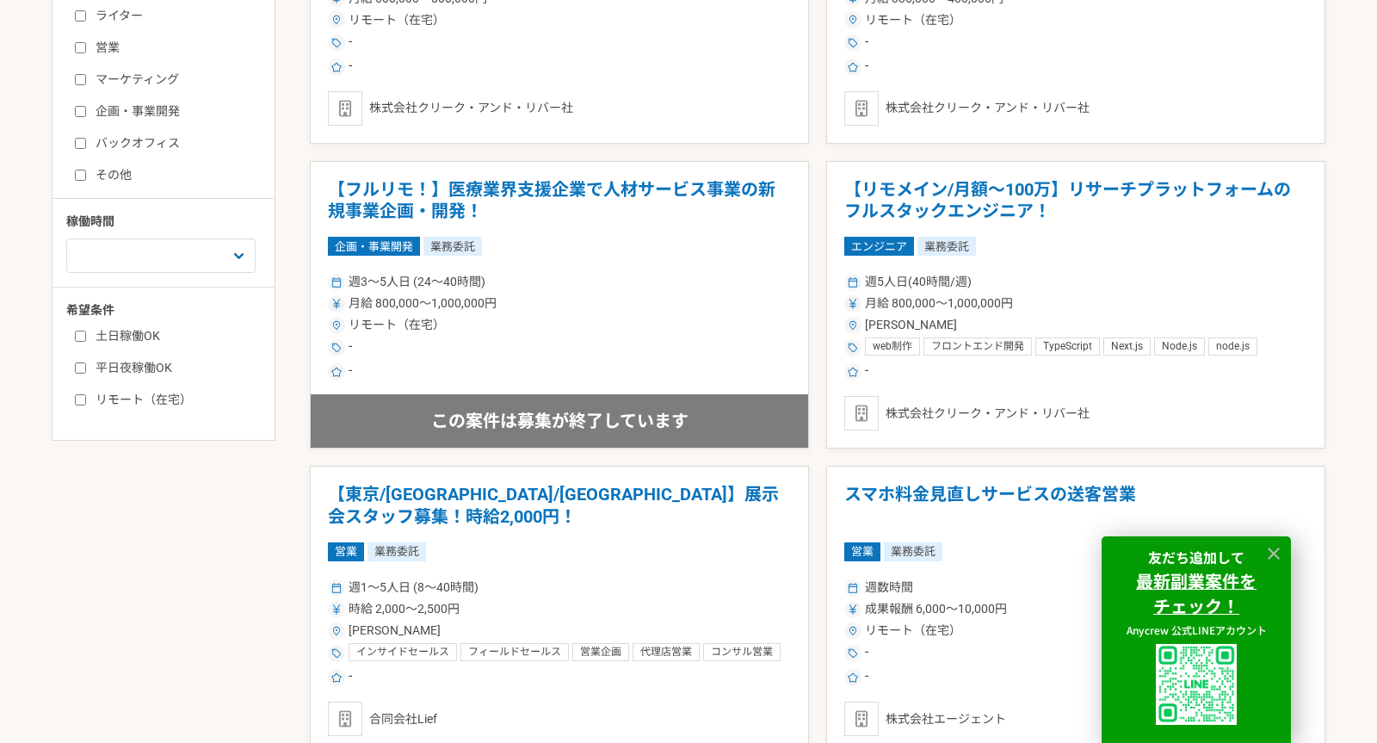
scroll to position [532, 0]
click at [174, 268] on select "週1人日（8時間）以下 週2人日（16時間）以下 週3人日（24時間）以下 週4人日（32時間）以下 週5人日（40時間）以下" at bounding box center [160, 256] width 189 height 34
select select "2"
click at [66, 274] on select "週1人日（8時間）以下 週2人日（16時間）以下 週3人日（24時間）以下 週4人日（32時間）以下 週5人日（40時間）以下" at bounding box center [160, 256] width 189 height 34
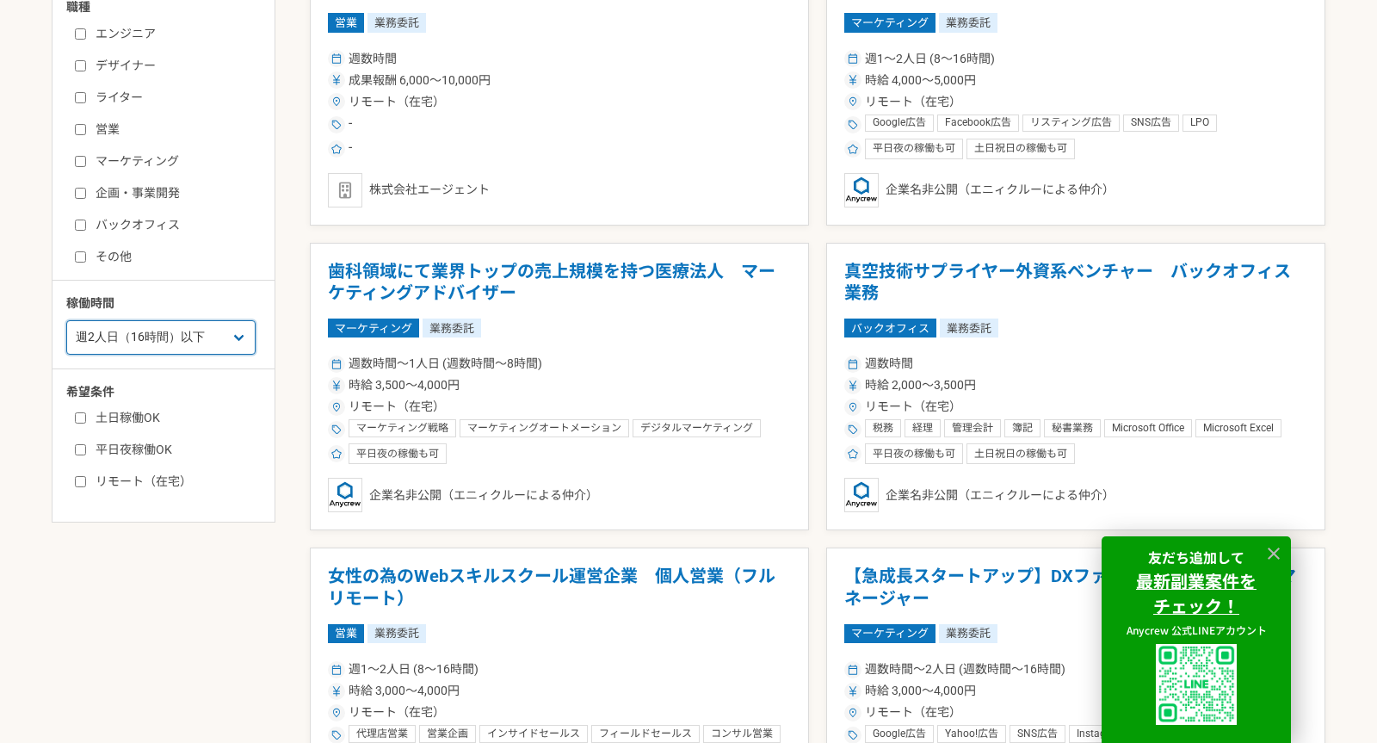
scroll to position [457, 0]
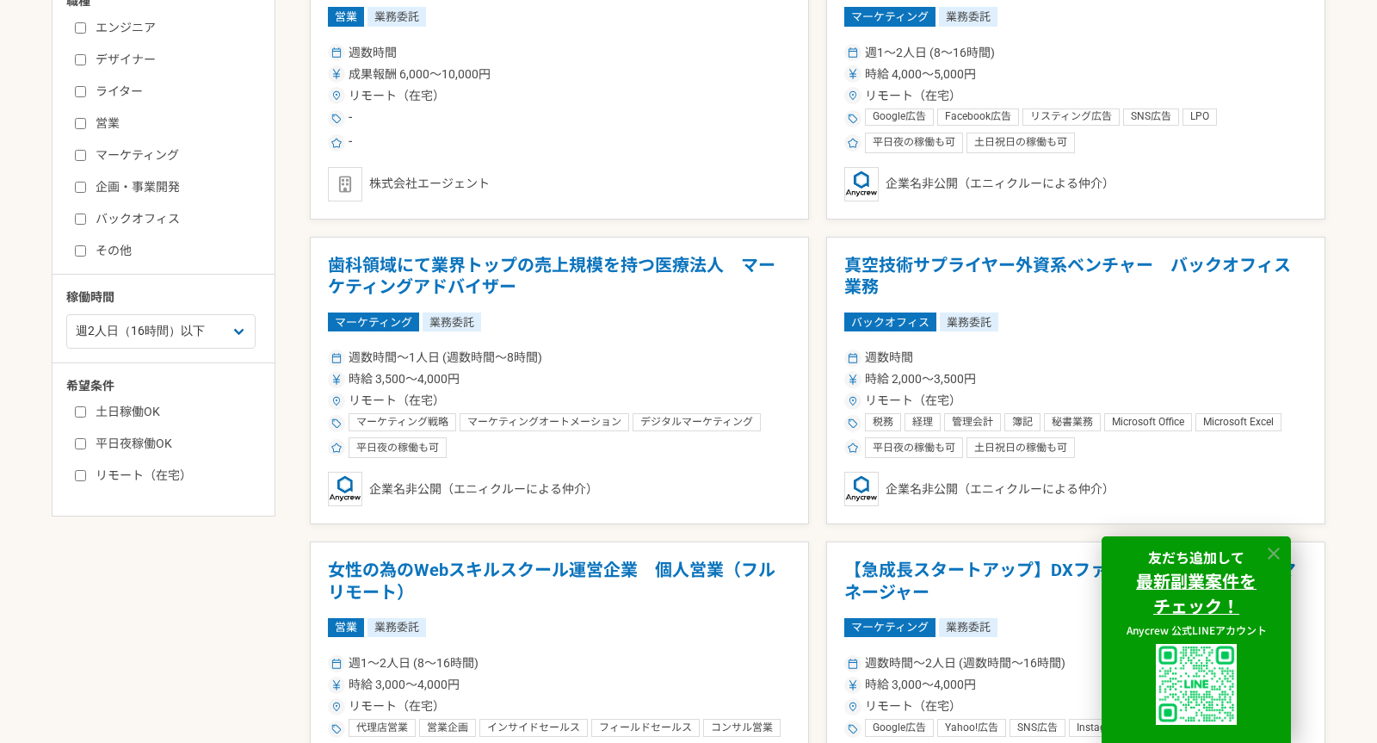
click at [1276, 546] on icon at bounding box center [1274, 554] width 20 height 20
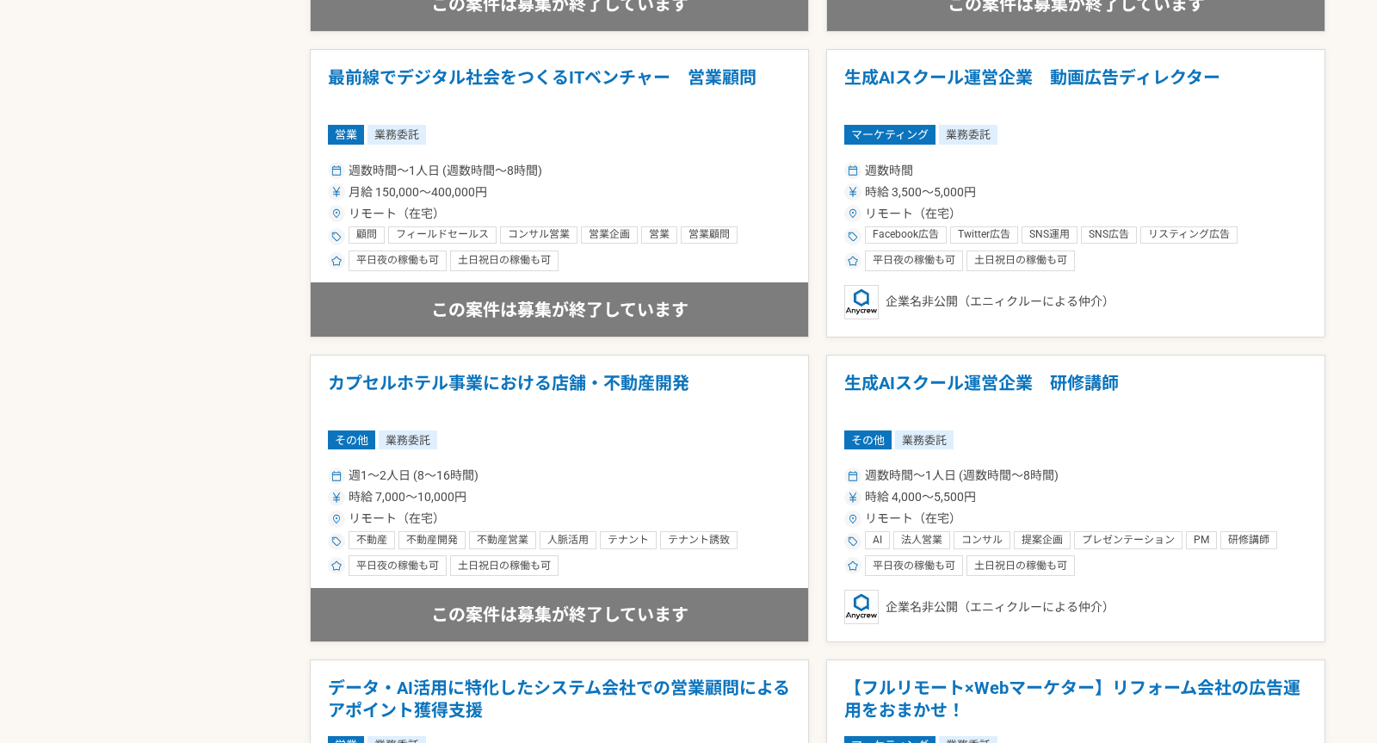
scroll to position [1866, 0]
click at [450, 395] on h1 "カプセルホテル事業における店舗・不動産開発" at bounding box center [559, 394] width 463 height 44
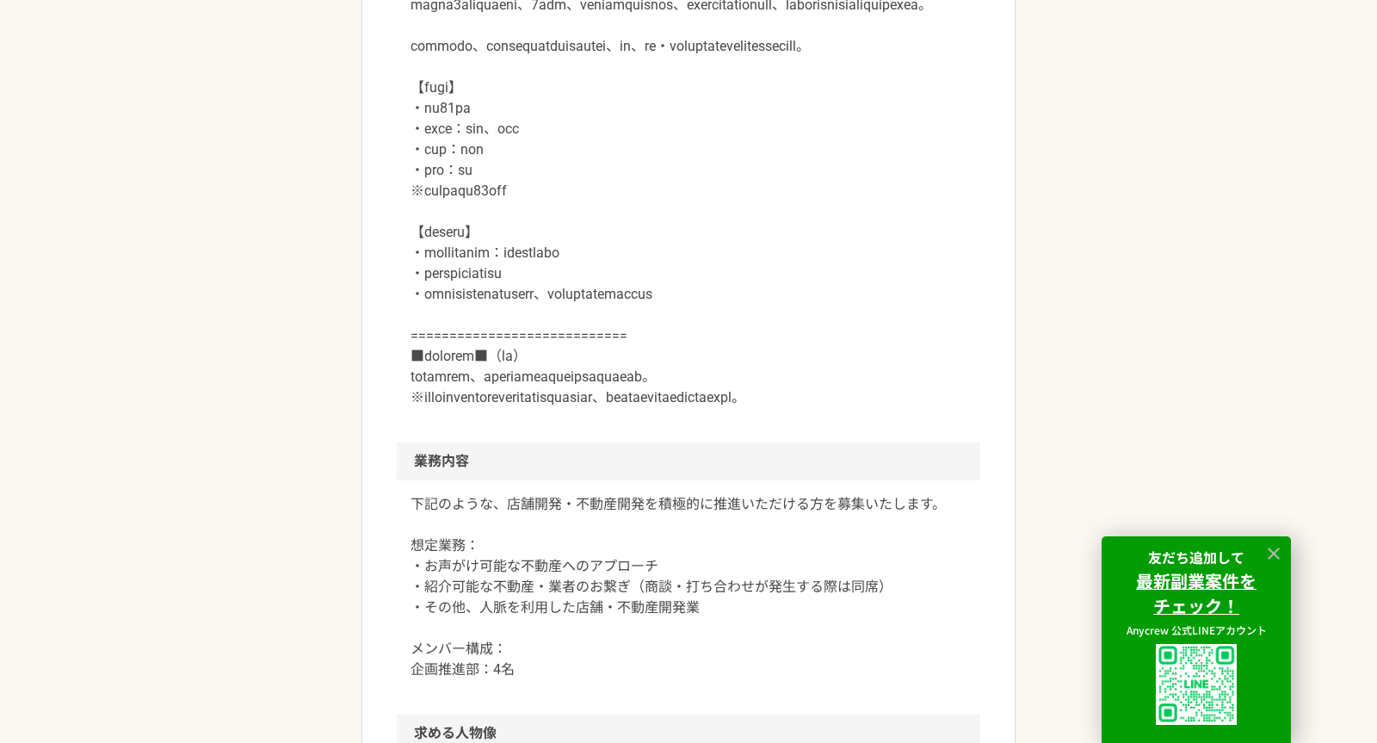
scroll to position [741, 0]
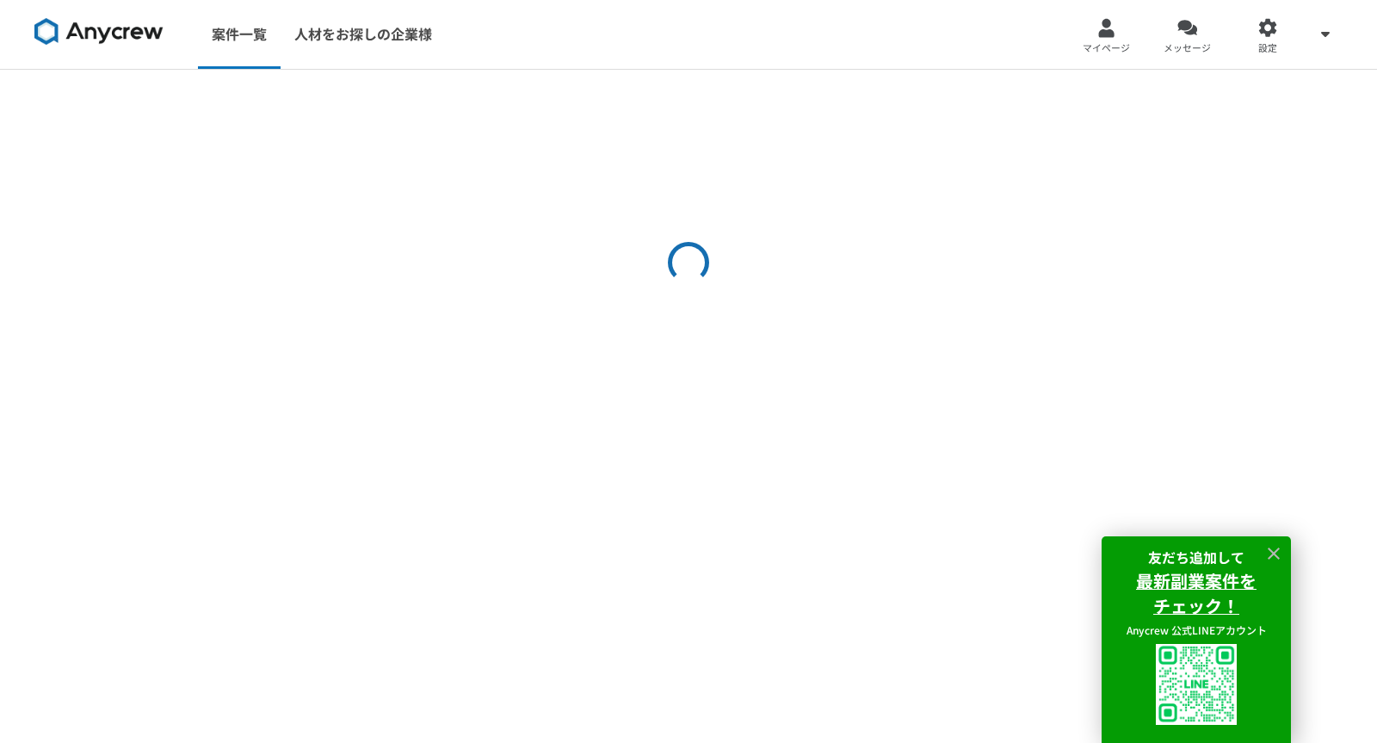
select select "2"
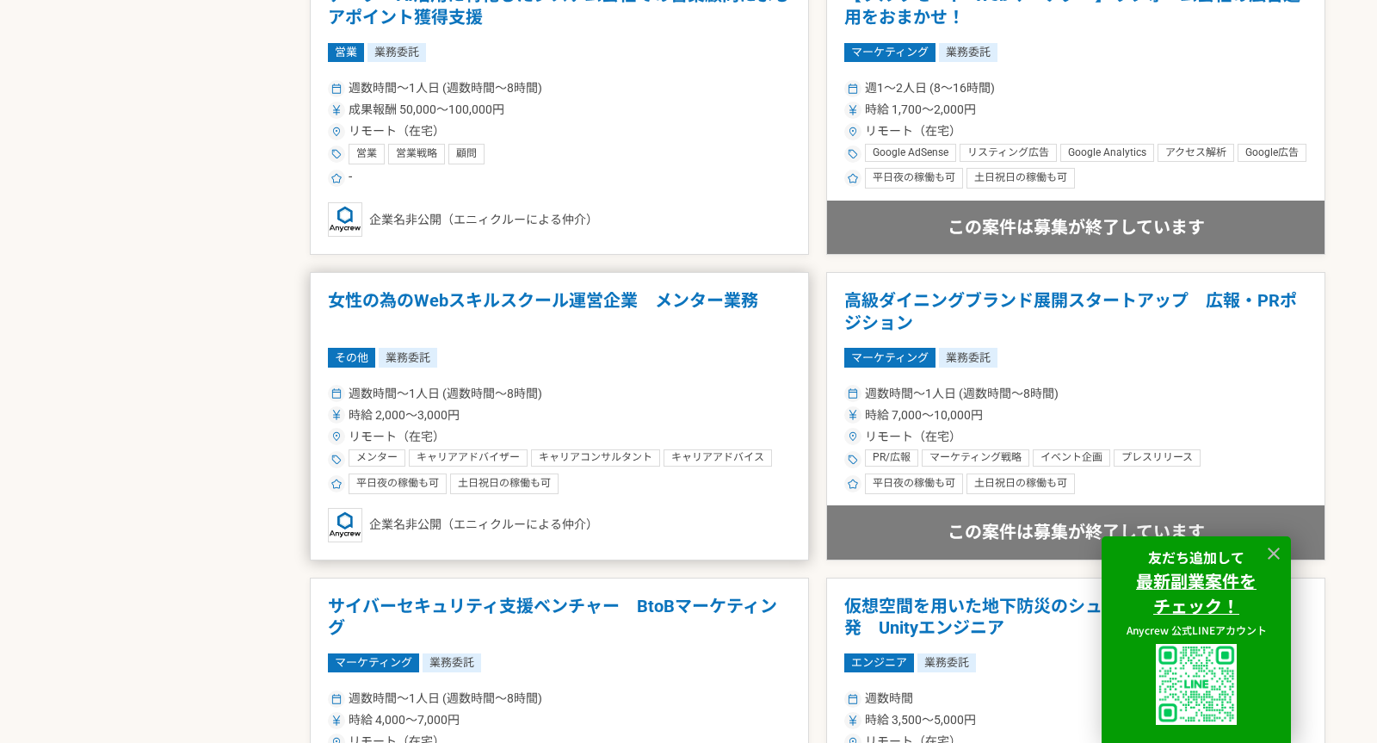
scroll to position [2967, 0]
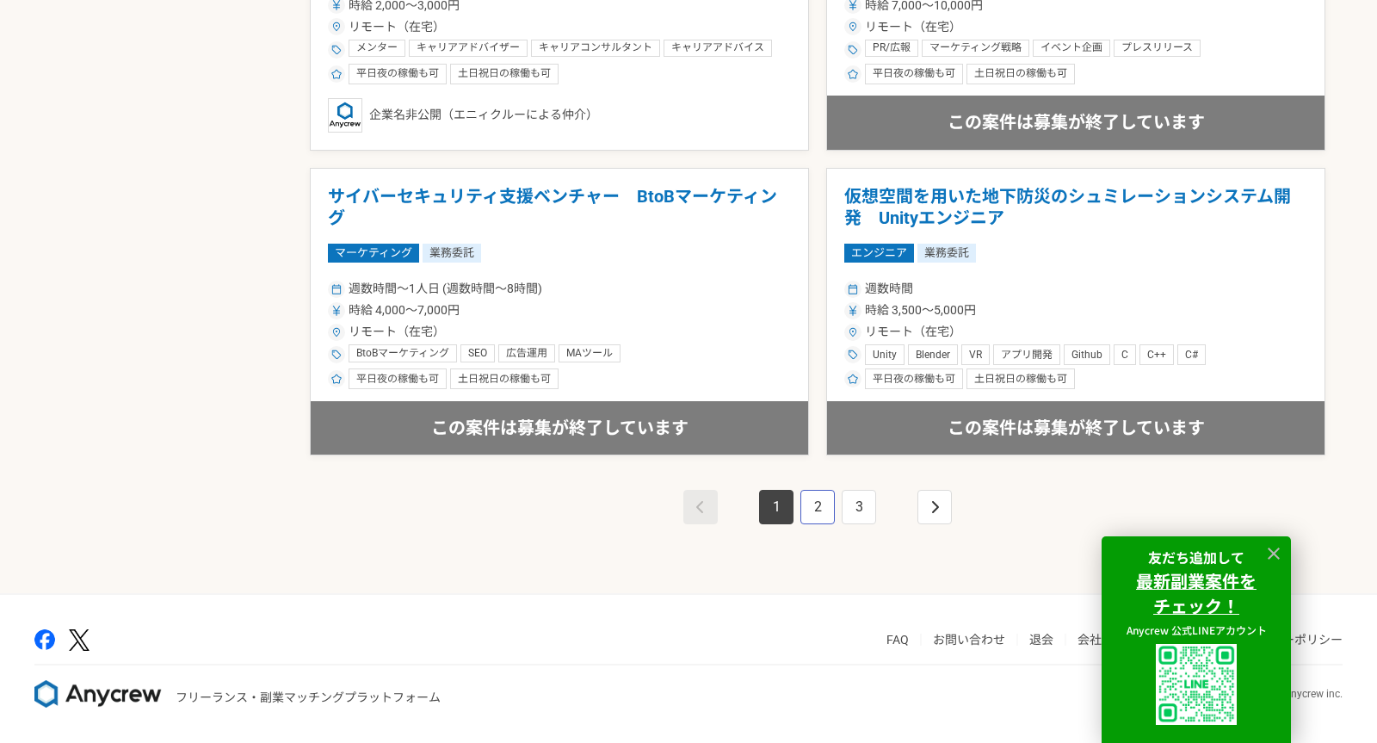
click at [812, 509] on link "2" at bounding box center [817, 507] width 34 height 34
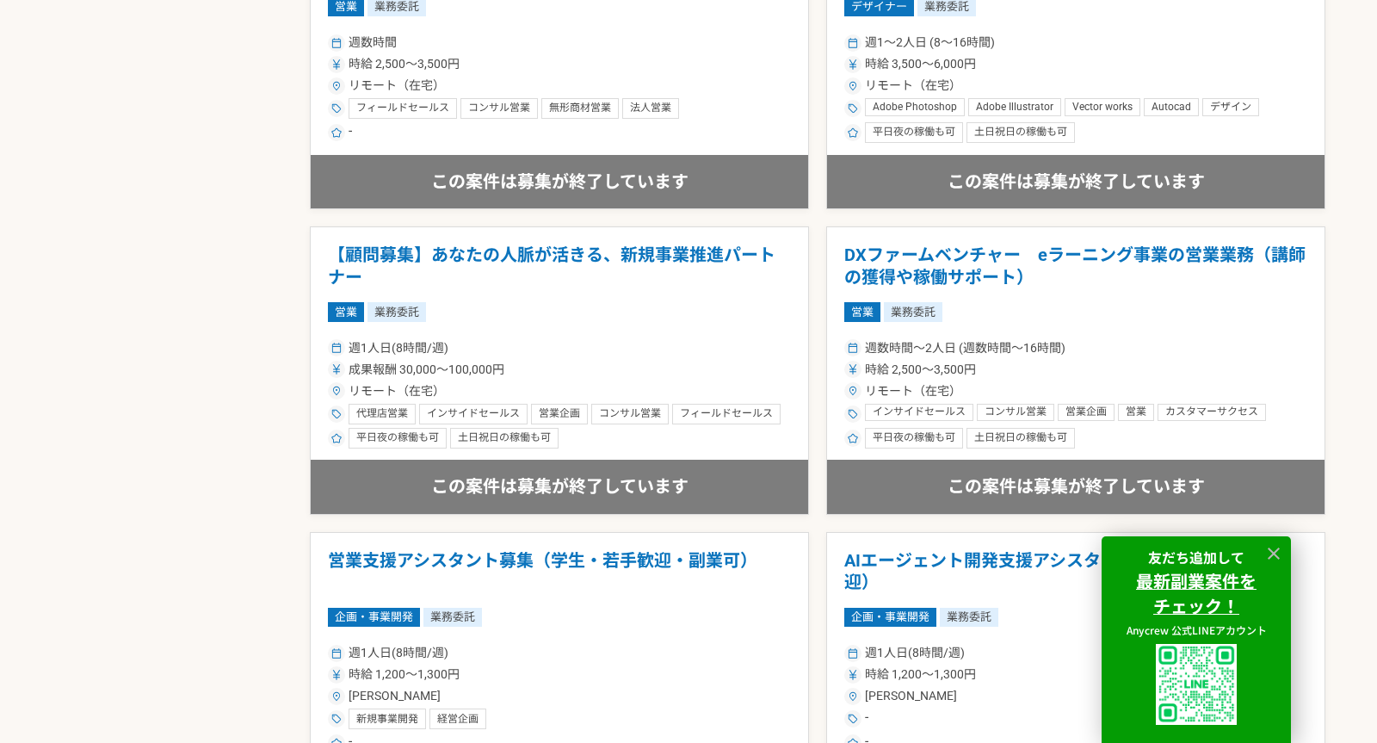
scroll to position [2967, 0]
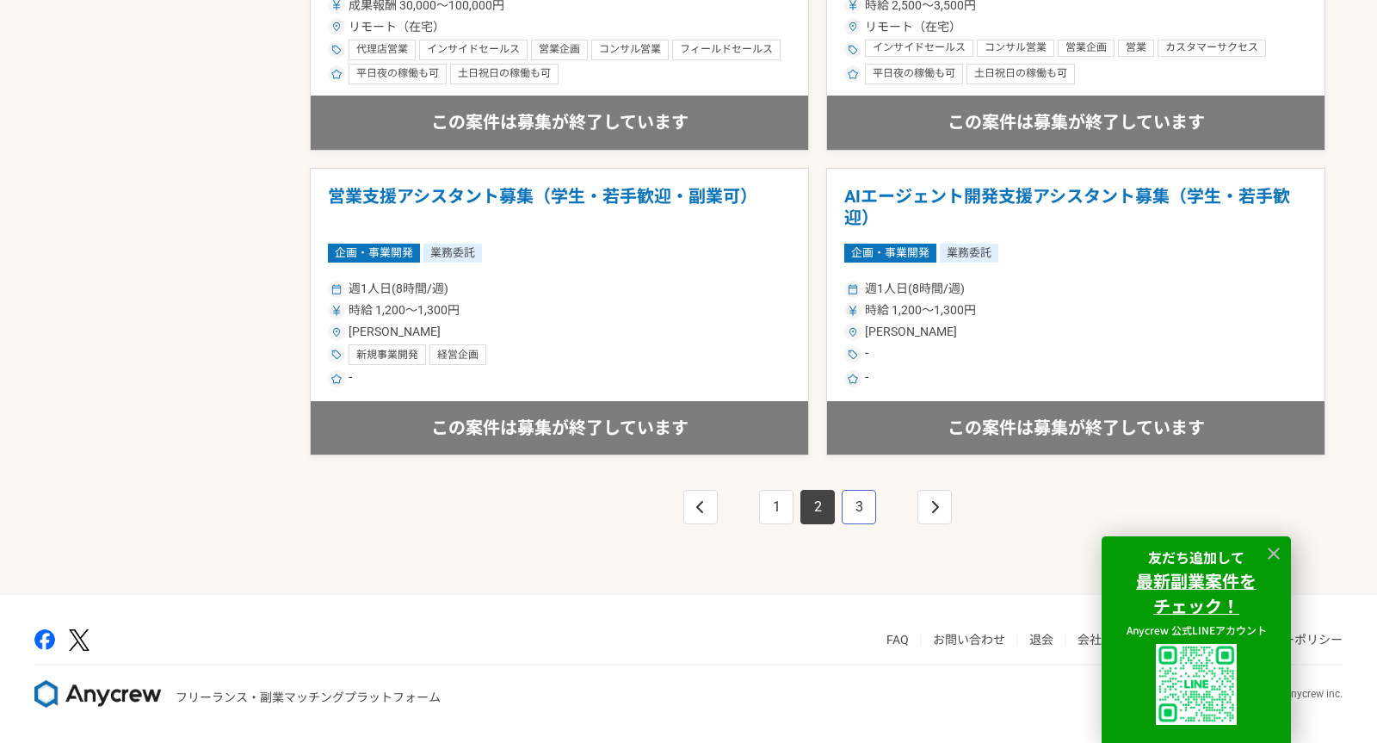
click at [867, 518] on link "3" at bounding box center [859, 507] width 34 height 34
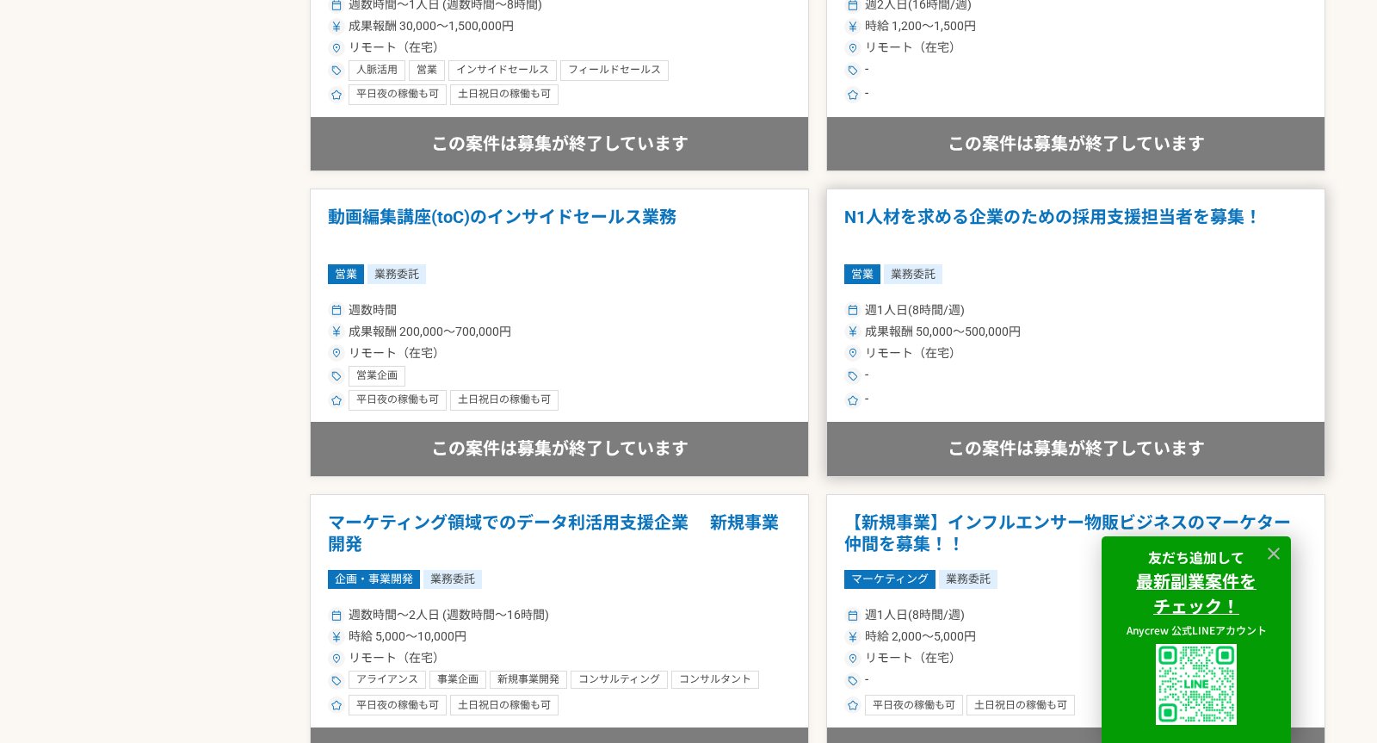
scroll to position [2967, 0]
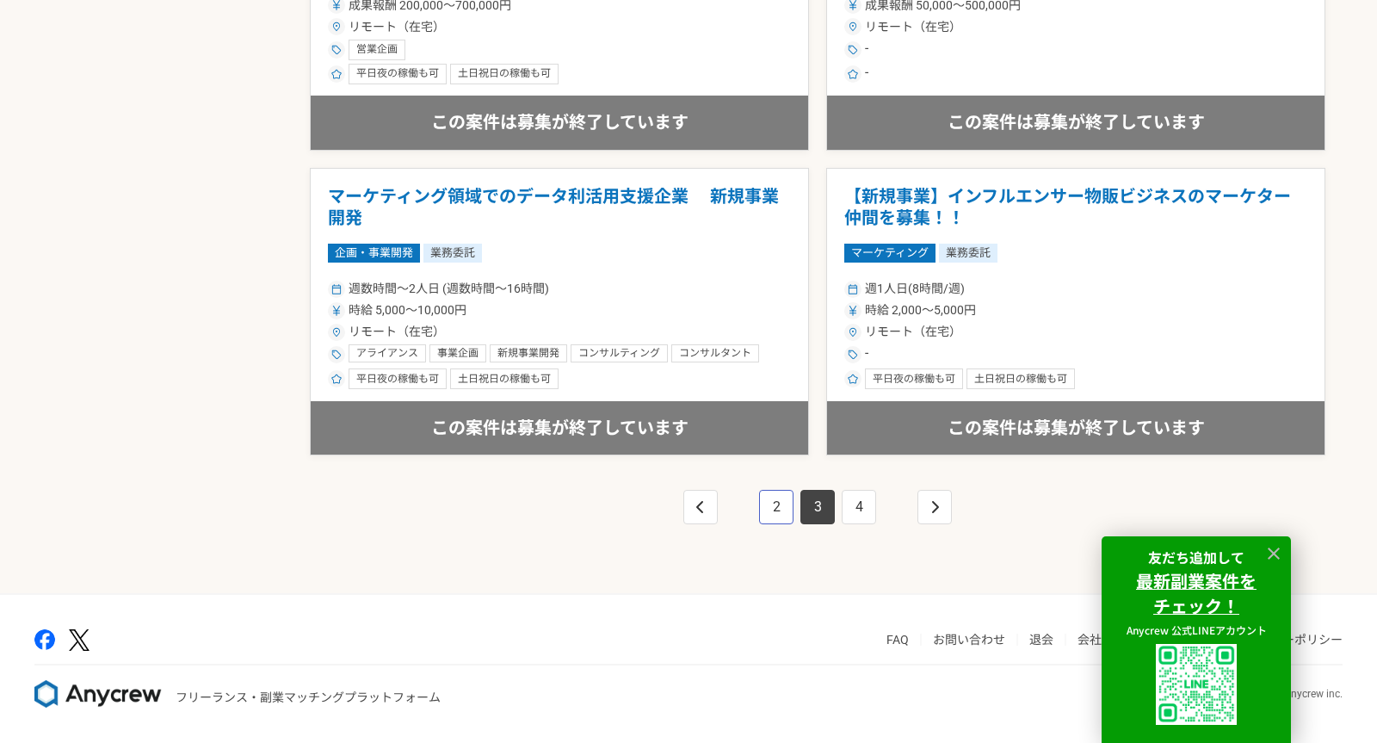
click at [781, 510] on link "2" at bounding box center [776, 507] width 34 height 34
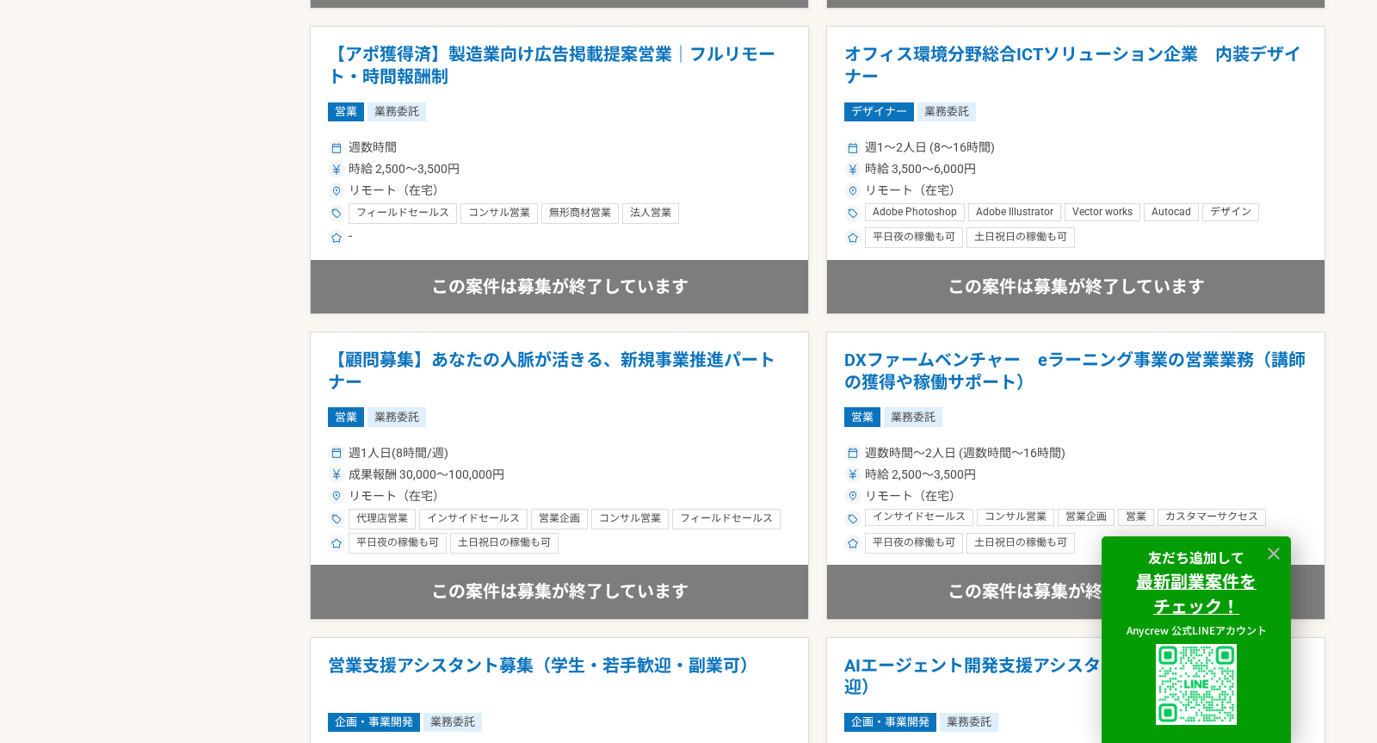
scroll to position [2967, 0]
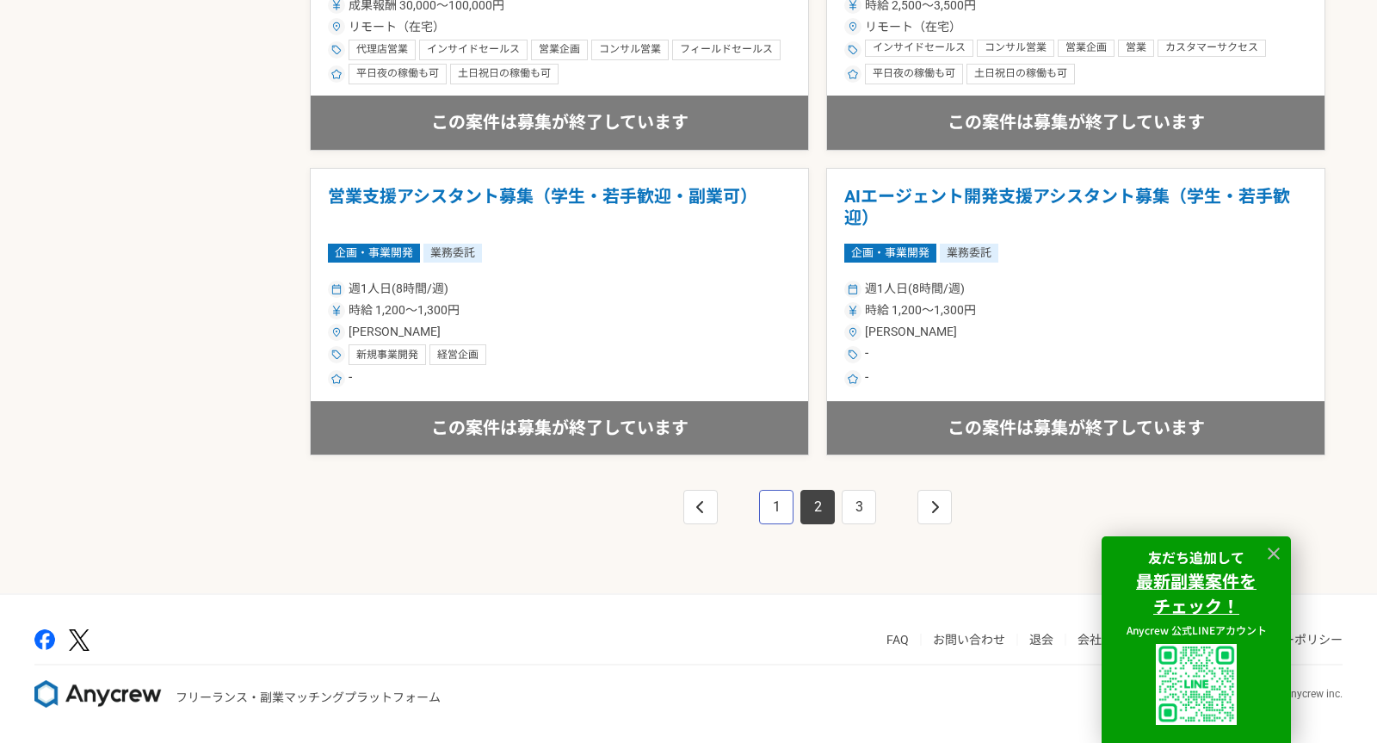
click at [783, 513] on link "1" at bounding box center [776, 507] width 34 height 34
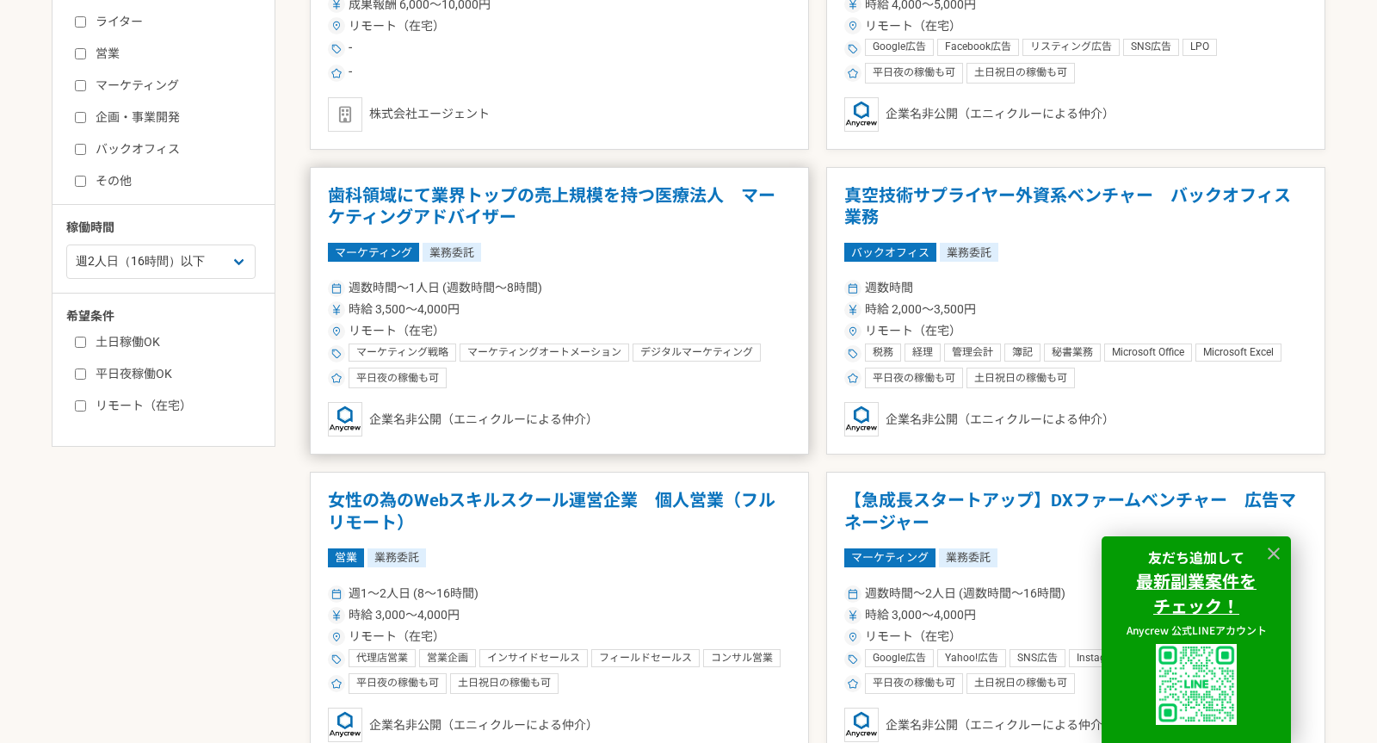
scroll to position [538, 0]
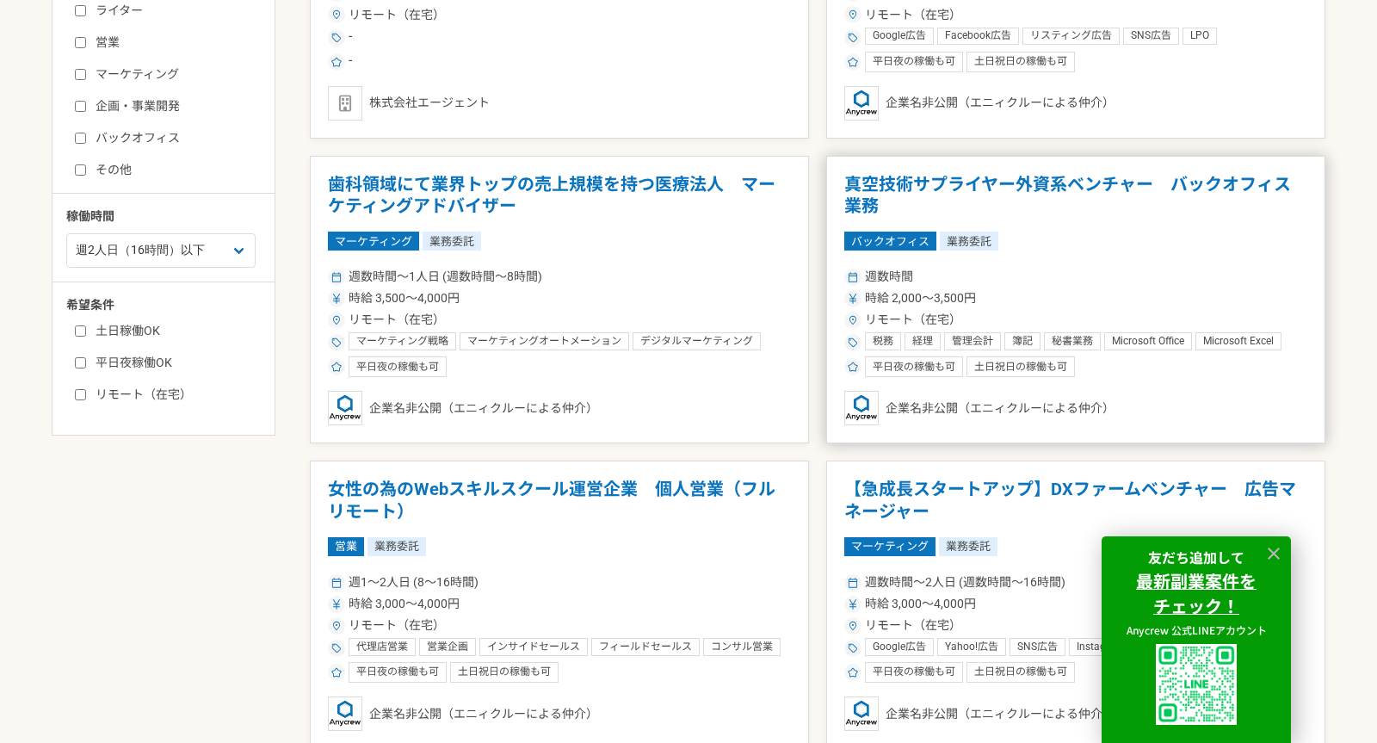
click at [1009, 269] on div "週数時間" at bounding box center [1075, 277] width 463 height 18
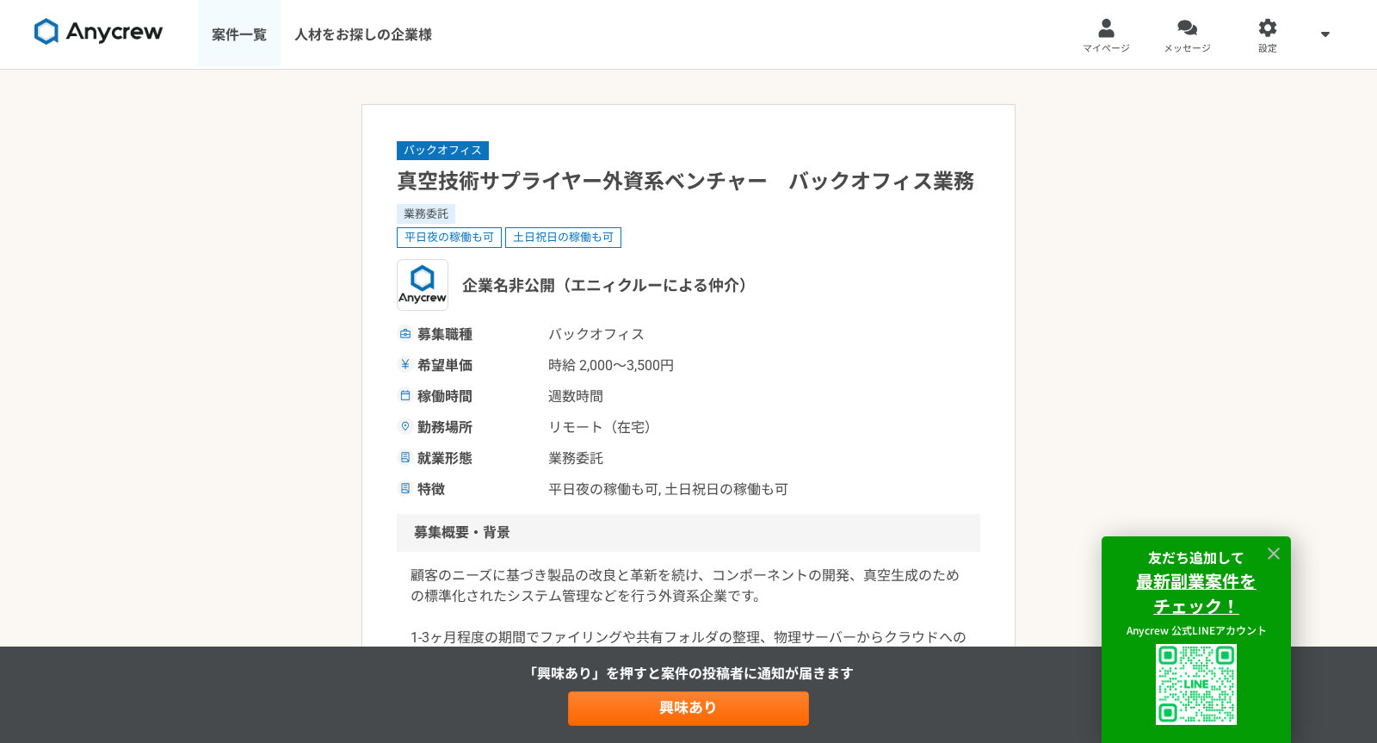
click at [233, 47] on link "案件一覧" at bounding box center [239, 34] width 83 height 69
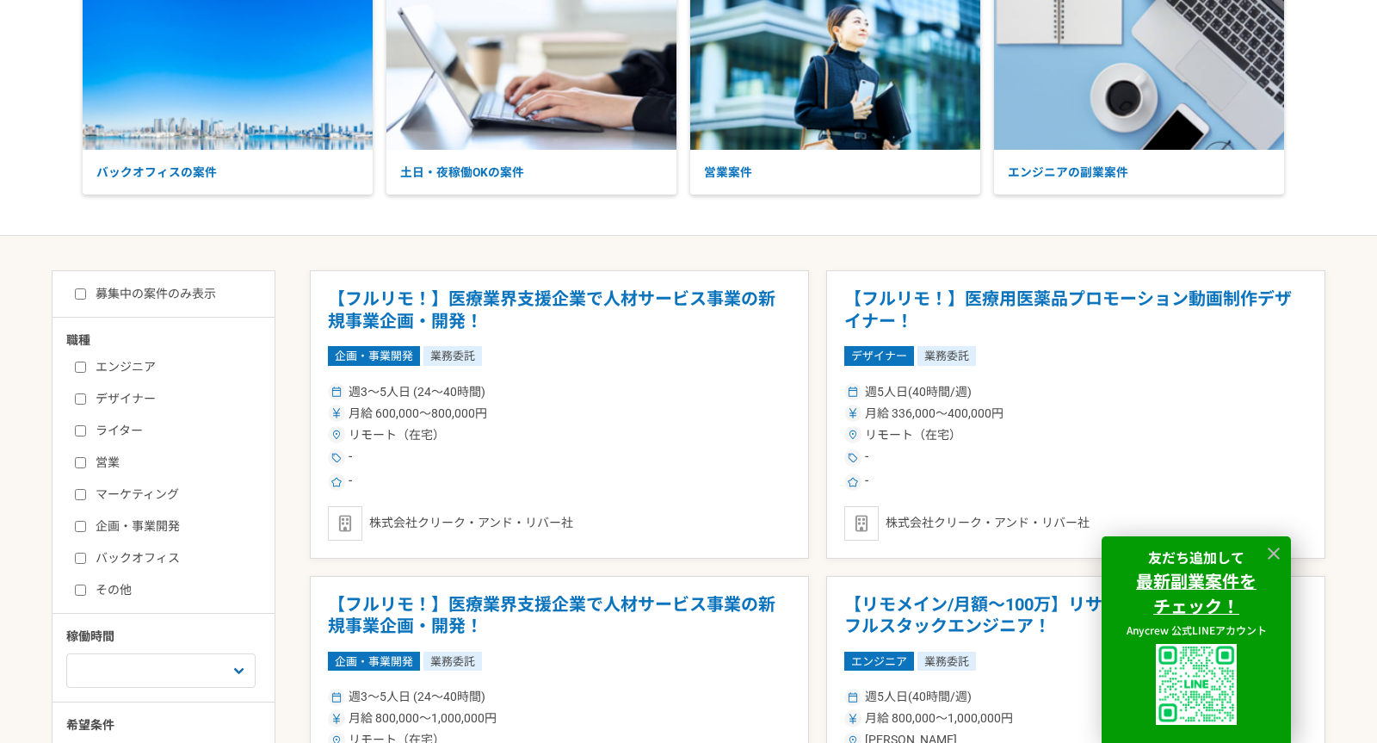
scroll to position [139, 0]
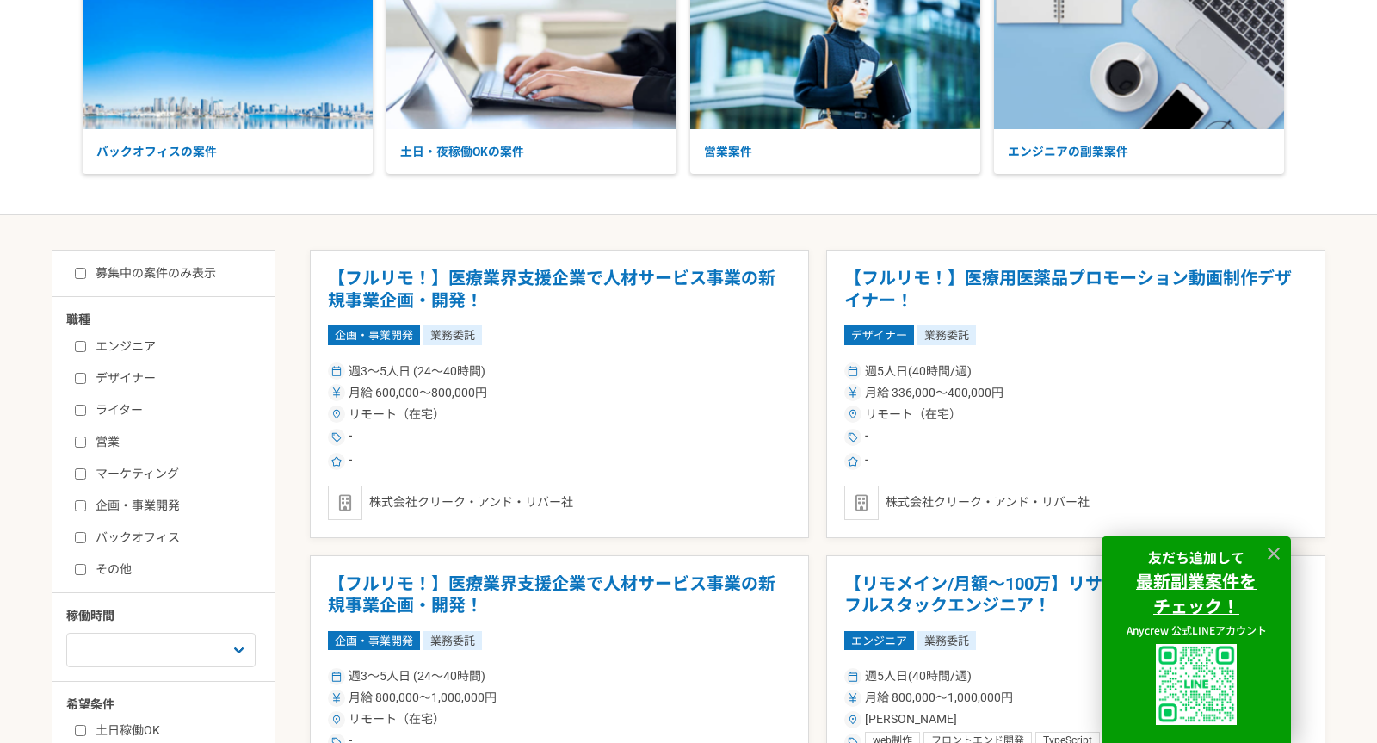
click at [124, 574] on label "その他" at bounding box center [174, 569] width 198 height 18
click at [86, 574] on input "その他" at bounding box center [80, 569] width 11 height 11
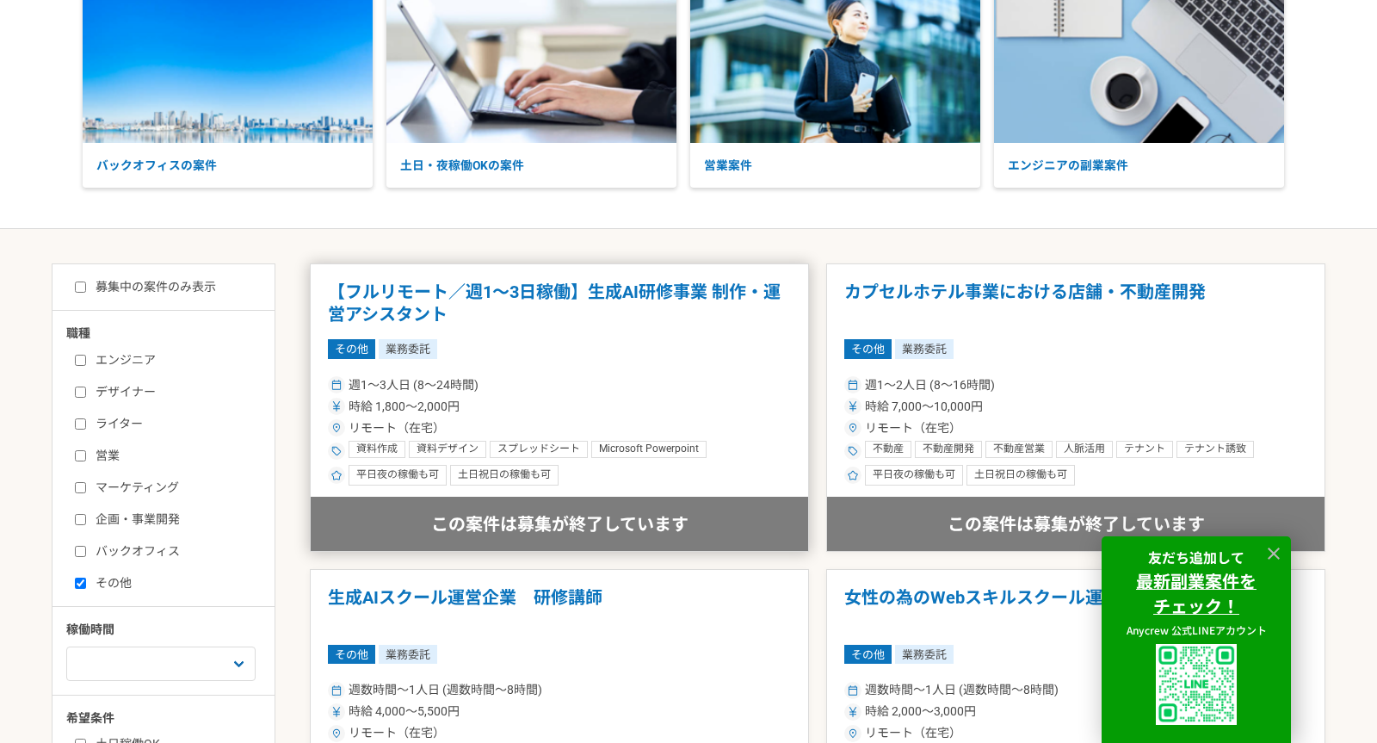
scroll to position [328, 0]
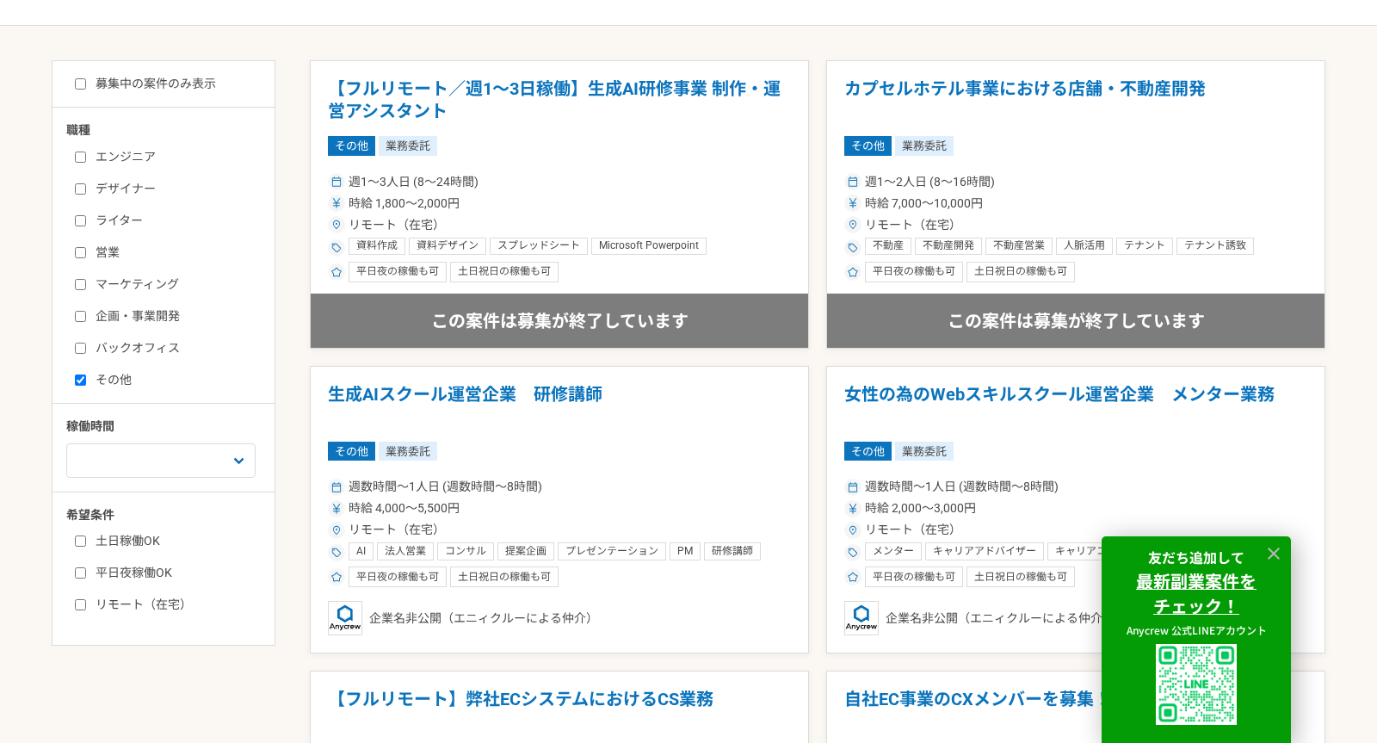
click at [84, 383] on input "その他" at bounding box center [80, 379] width 11 height 11
checkbox input "false"
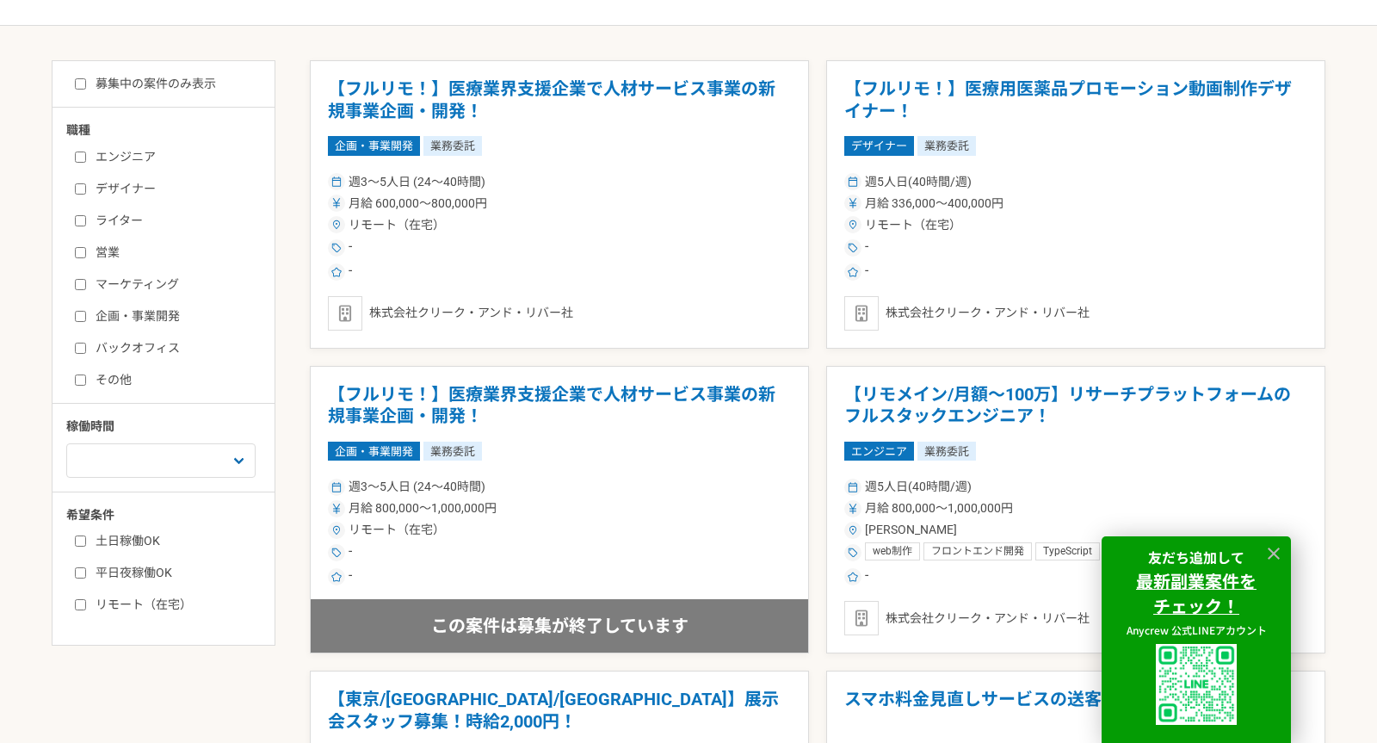
click at [81, 352] on input "バックオフィス" at bounding box center [80, 348] width 11 height 11
checkbox input "true"
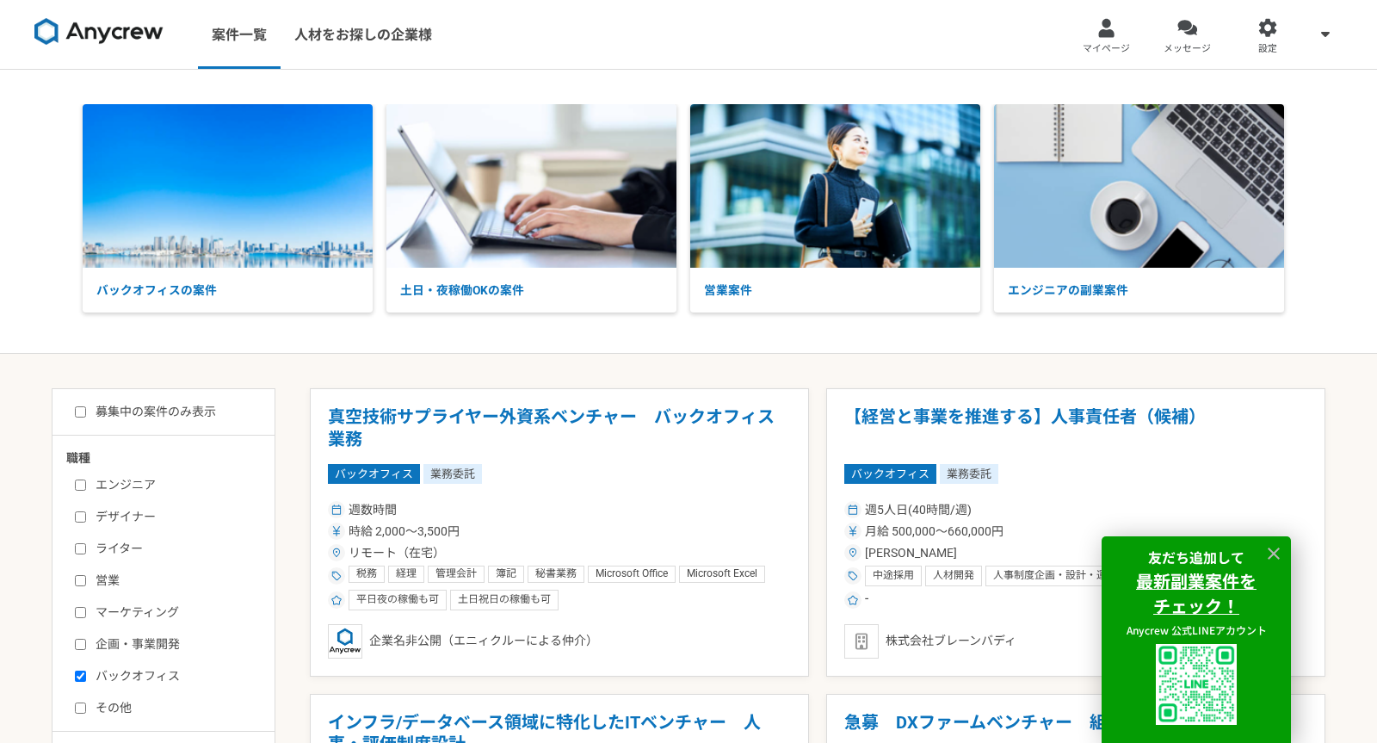
click at [96, 43] on img at bounding box center [98, 32] width 129 height 28
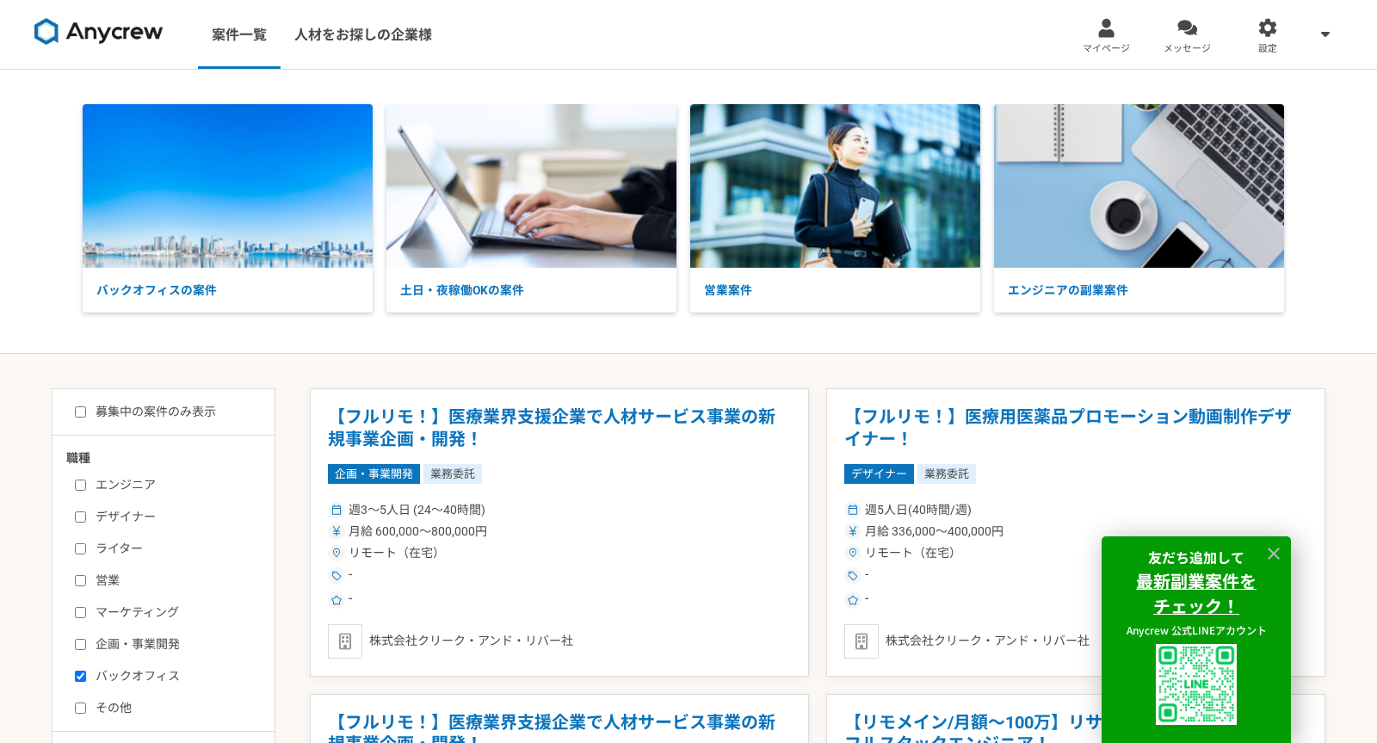
click at [92, 34] on img at bounding box center [98, 32] width 129 height 28
